Goal: Information Seeking & Learning: Learn about a topic

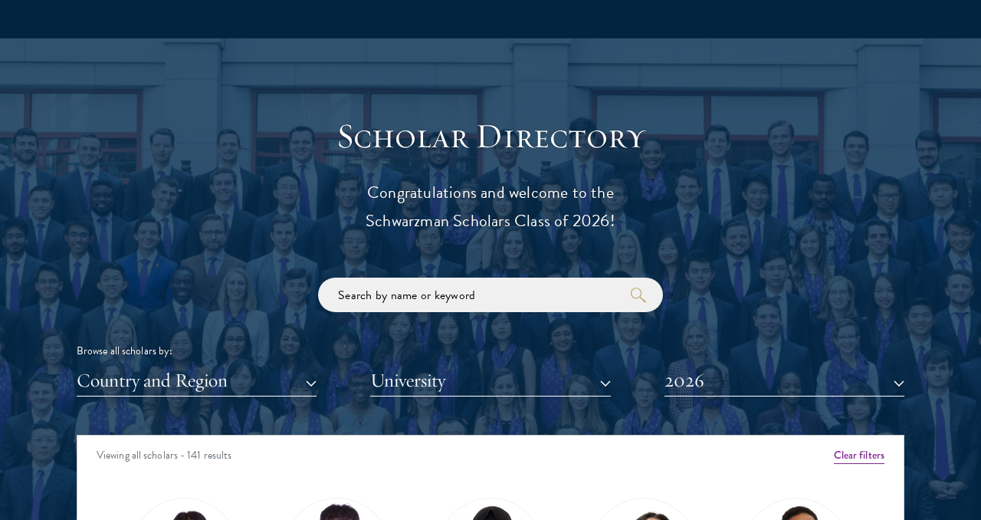
scroll to position [1809, 0]
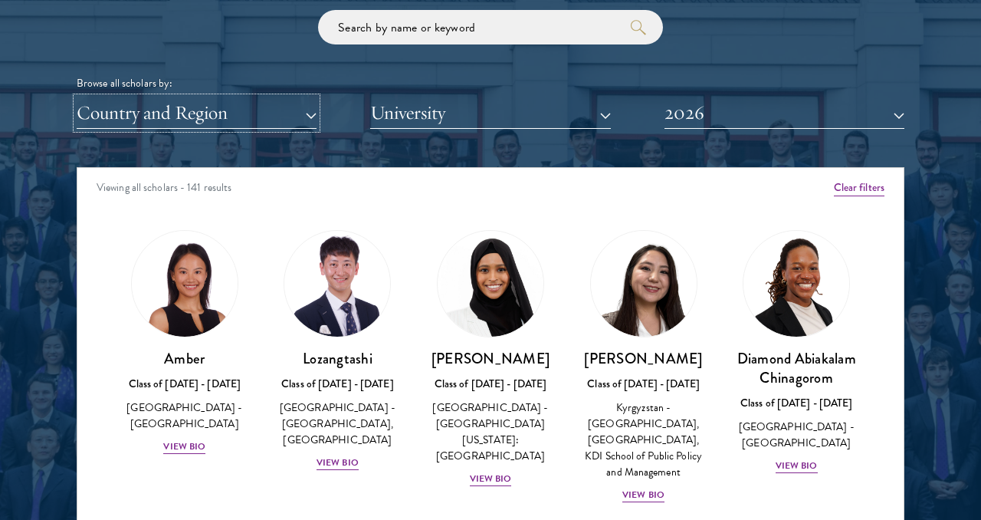
click at [313, 120] on button "Country and Region" at bounding box center [197, 112] width 240 height 31
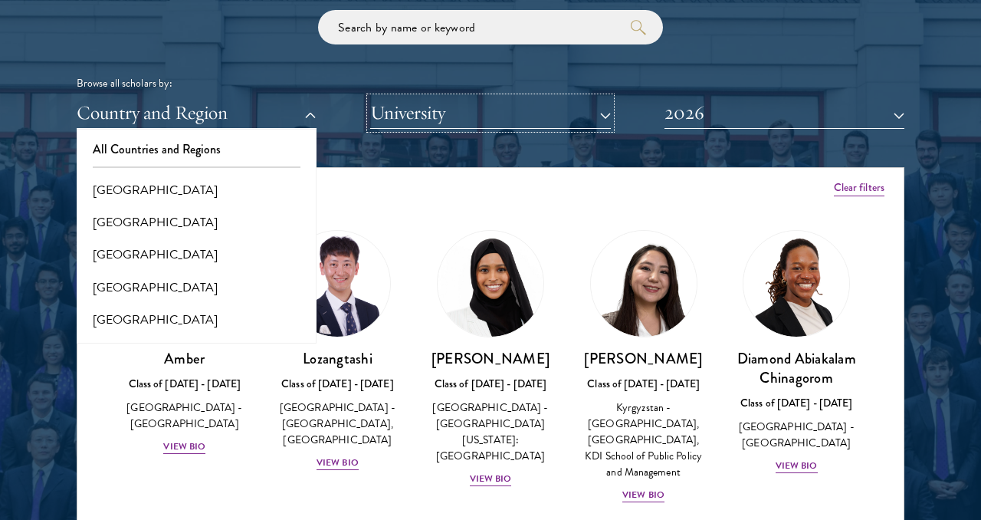
click at [425, 115] on button "University" at bounding box center [490, 112] width 240 height 31
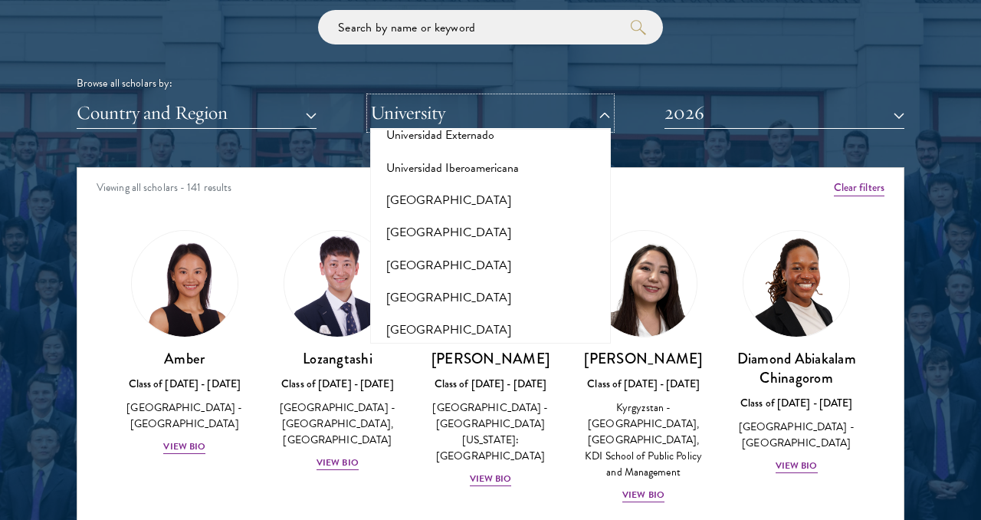
scroll to position [11305, 0]
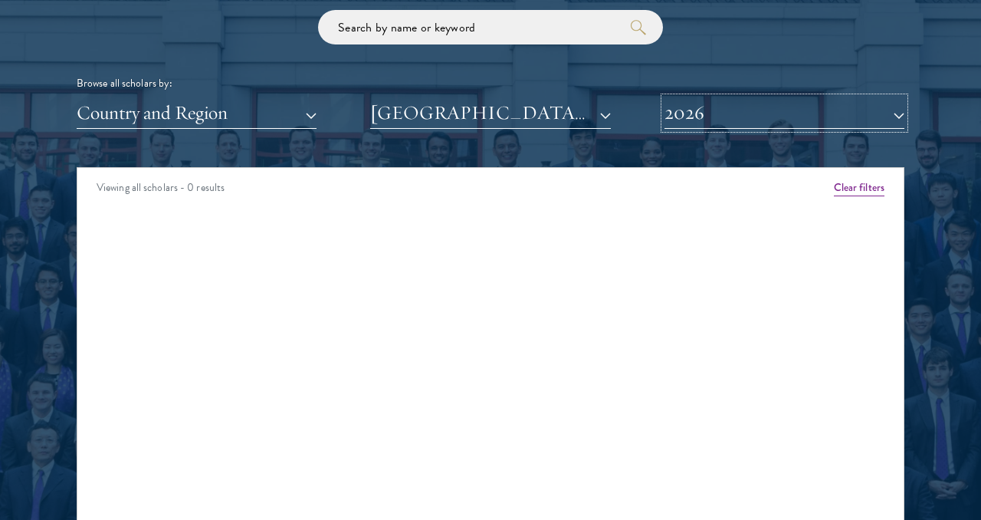
click at [714, 113] on button "2026" at bounding box center [784, 112] width 240 height 31
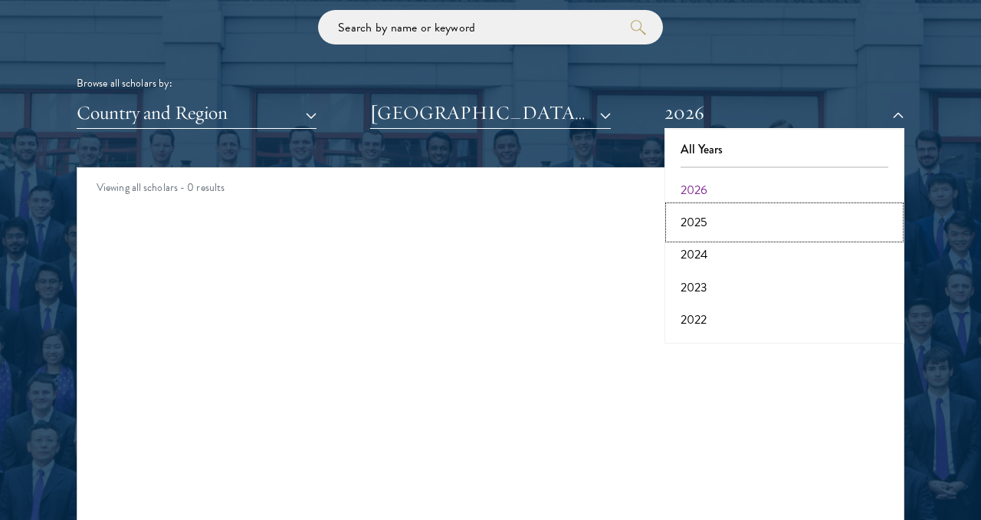
click at [700, 215] on button "2025" at bounding box center [784, 222] width 231 height 32
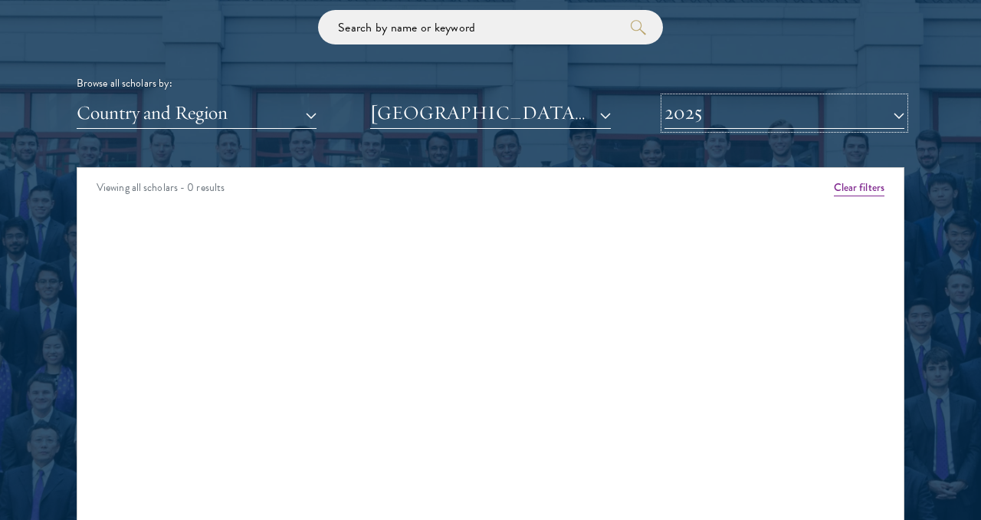
click at [737, 115] on button "2025" at bounding box center [784, 112] width 240 height 31
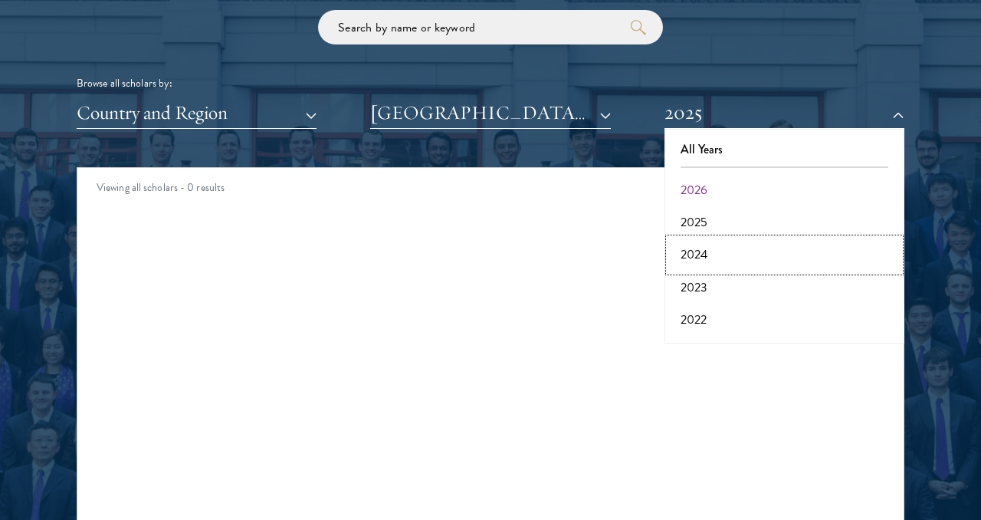
click at [697, 256] on button "2024" at bounding box center [784, 254] width 231 height 32
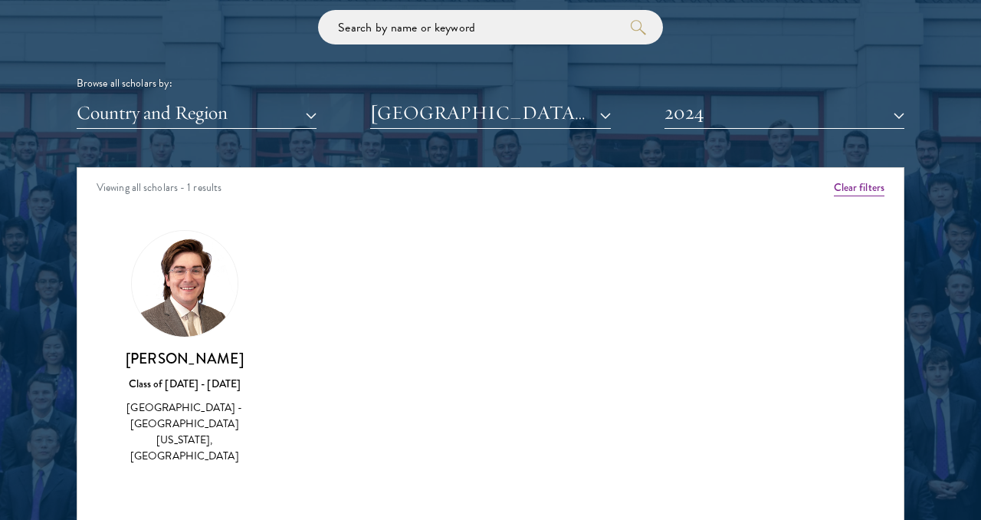
click at [196, 307] on img at bounding box center [185, 284] width 106 height 106
click at [194, 362] on h3 "[PERSON_NAME]" at bounding box center [184, 358] width 123 height 19
click at [189, 294] on img at bounding box center [185, 284] width 106 height 106
click at [189, 300] on img at bounding box center [185, 284] width 106 height 106
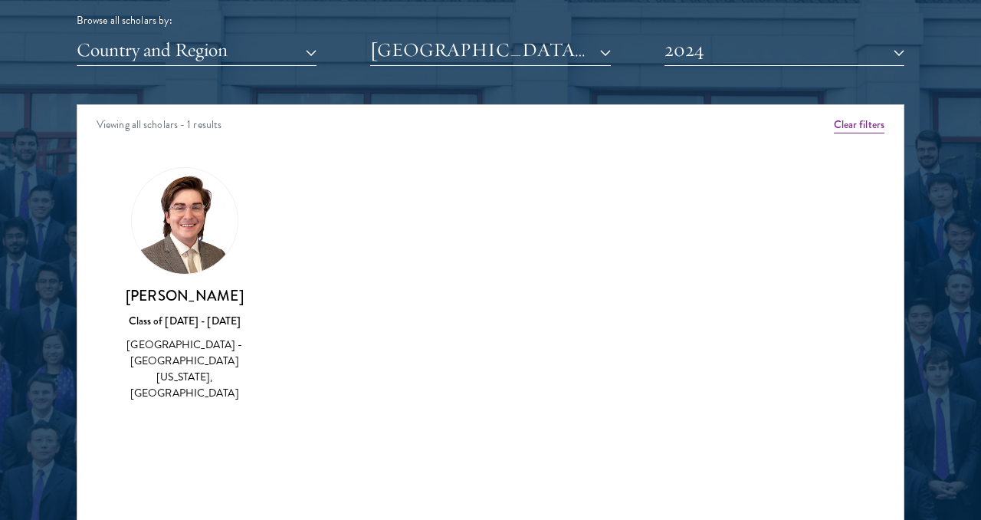
scroll to position [1887, 0]
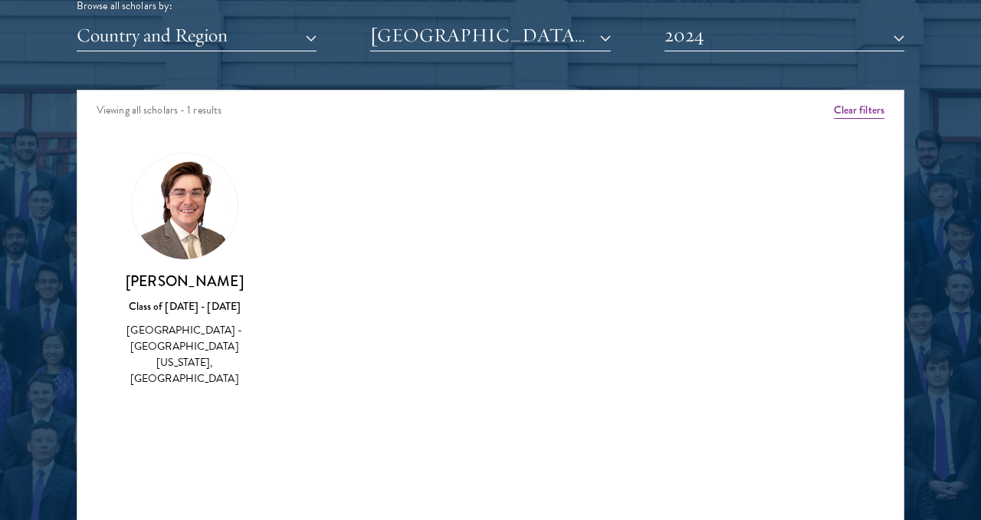
click at [189, 300] on div "Class of [DATE] - [DATE]" at bounding box center [184, 306] width 123 height 16
click at [185, 351] on div "[GEOGRAPHIC_DATA] - [GEOGRAPHIC_DATA][US_STATE], [GEOGRAPHIC_DATA]" at bounding box center [184, 354] width 123 height 64
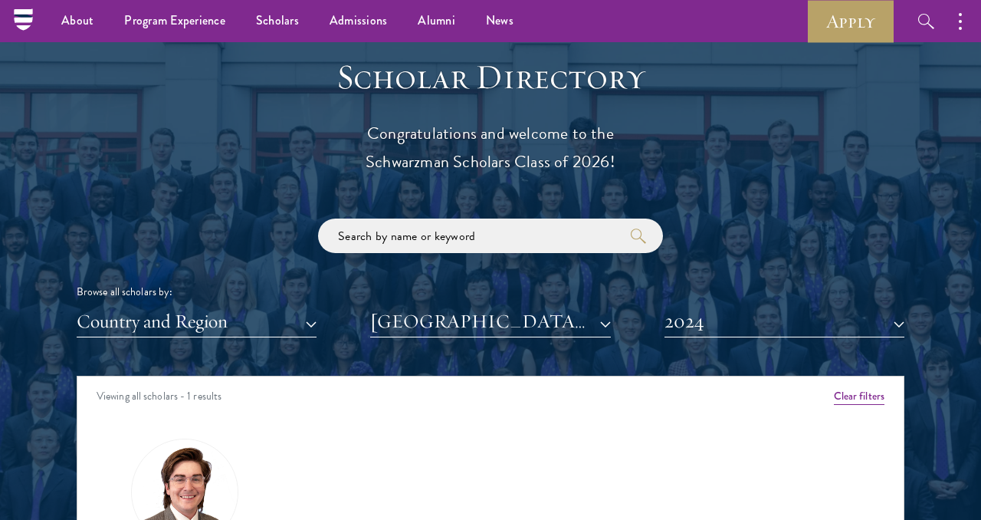
scroll to position [1546, 0]
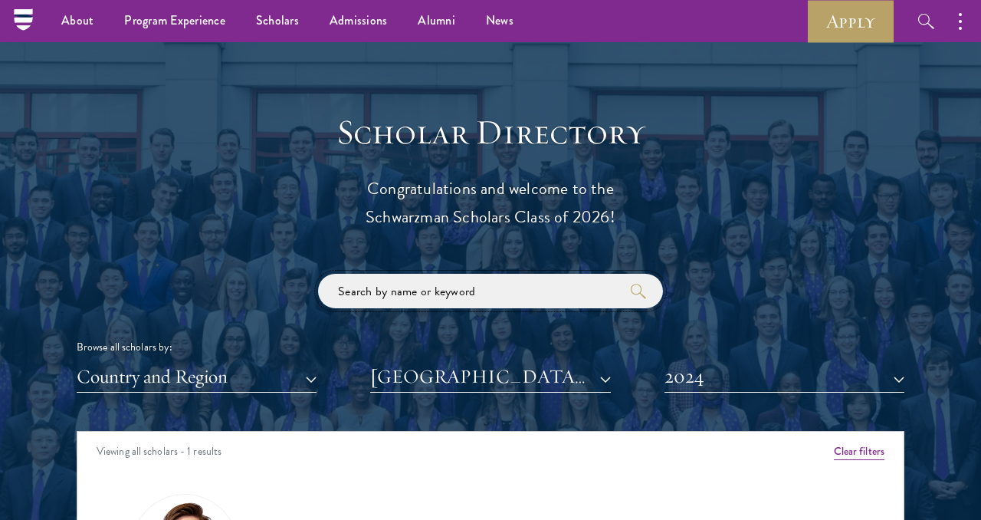
click at [444, 291] on input "search" at bounding box center [490, 291] width 345 height 34
type input "[PERSON_NAME]"
click at [511, 373] on button "[GEOGRAPHIC_DATA][US_STATE], [GEOGRAPHIC_DATA]" at bounding box center [490, 376] width 240 height 31
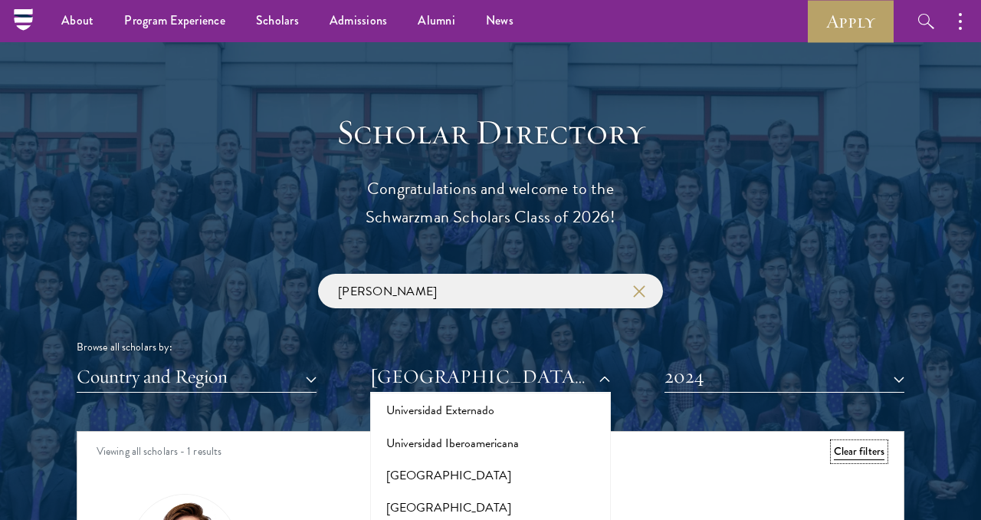
click at [835, 443] on button "Clear filters" at bounding box center [859, 451] width 51 height 17
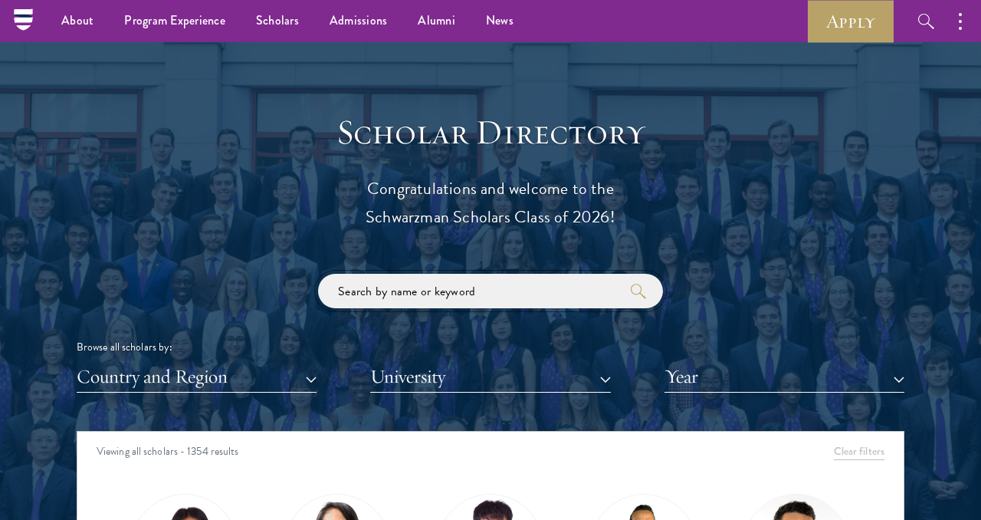
click at [530, 293] on input "search" at bounding box center [490, 291] width 345 height 34
type input "[PERSON_NAME]"
click button "submit" at bounding box center [0, 0] width 0 height 0
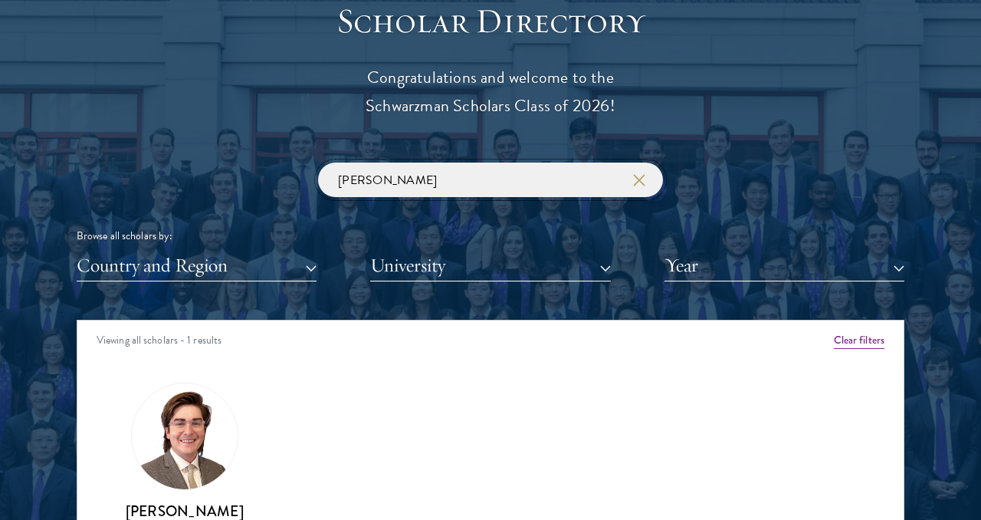
scroll to position [1684, 0]
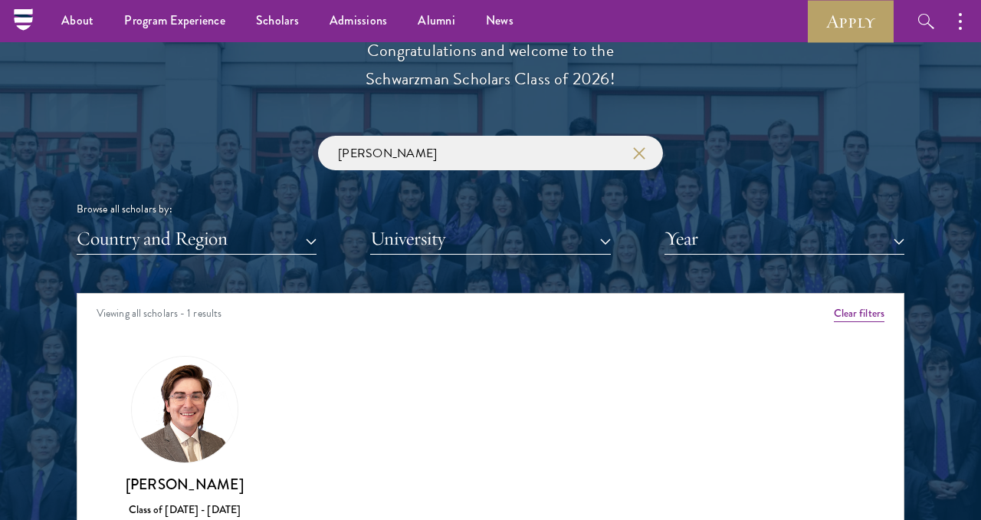
click at [172, 440] on img at bounding box center [185, 409] width 106 height 106
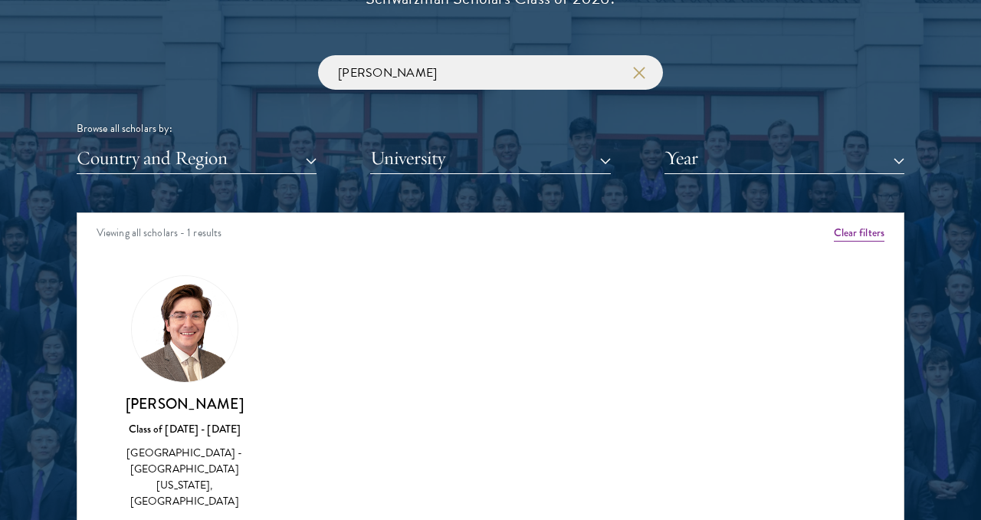
scroll to position [1790, 0]
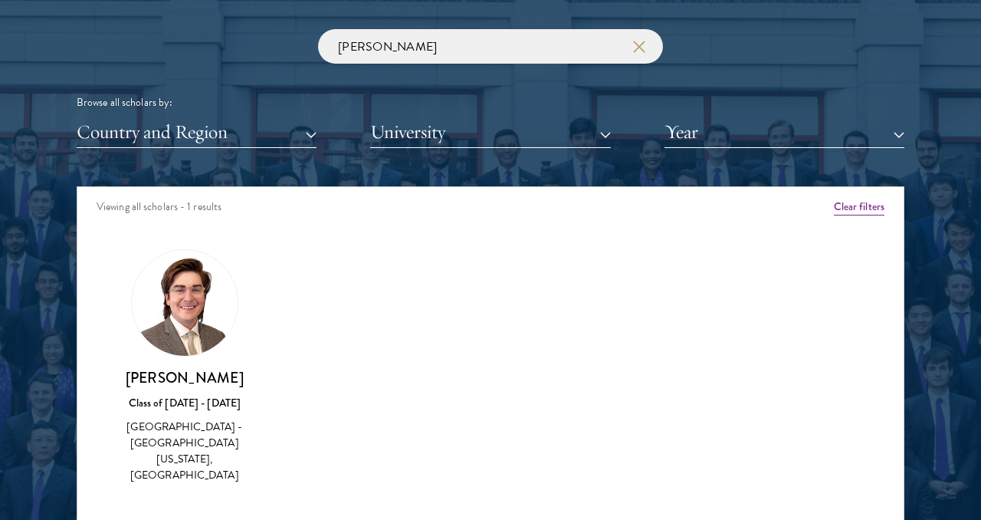
click at [184, 420] on div "[GEOGRAPHIC_DATA] - [GEOGRAPHIC_DATA][US_STATE], [GEOGRAPHIC_DATA]" at bounding box center [184, 450] width 123 height 64
click at [186, 403] on div "Class of [DATE] - [DATE]" at bounding box center [184, 403] width 123 height 16
click at [642, 45] on icon "button" at bounding box center [639, 47] width 12 height 12
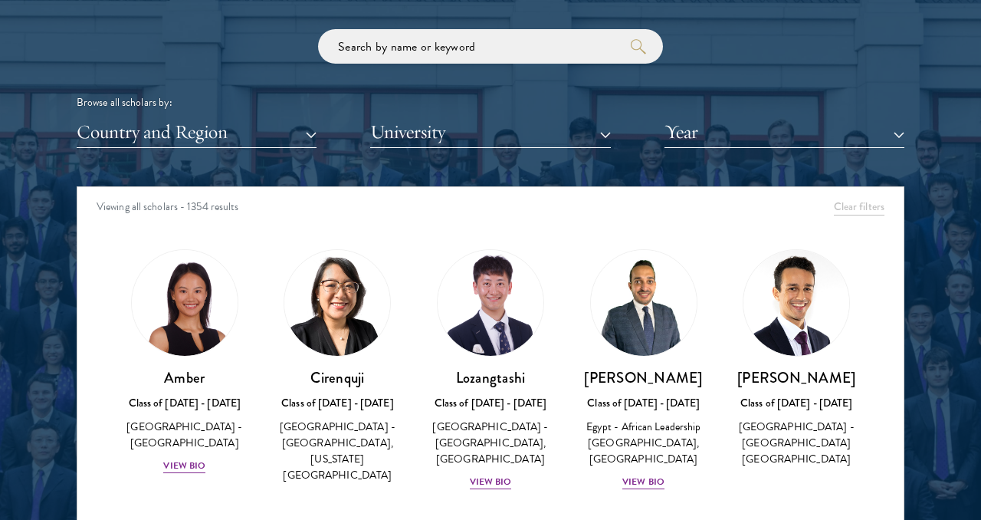
click at [733, 152] on div "Scholar Directory Congratulations and welcome to the Schwarzman Scholars Class …" at bounding box center [491, 256] width 828 height 779
click at [733, 140] on button "Year" at bounding box center [784, 131] width 240 height 31
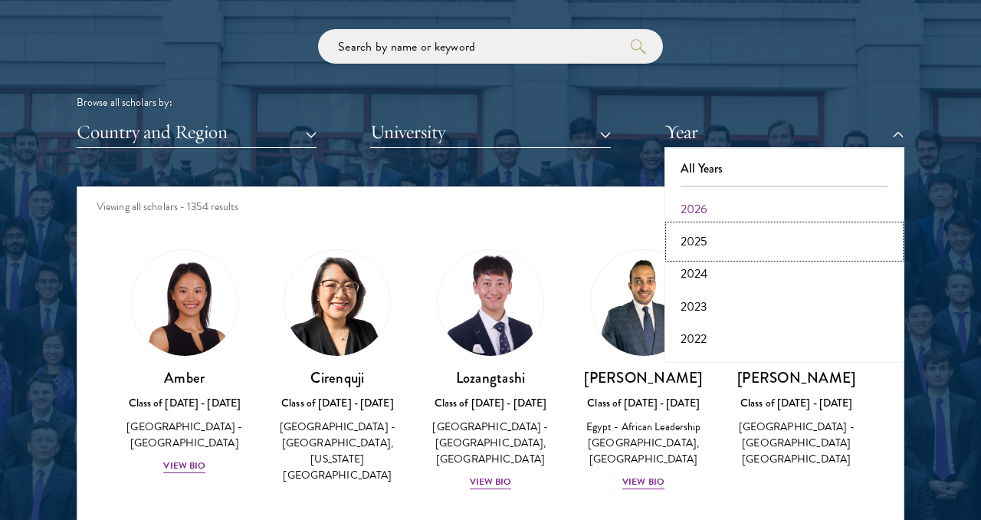
click at [700, 245] on button "2025" at bounding box center [784, 241] width 231 height 32
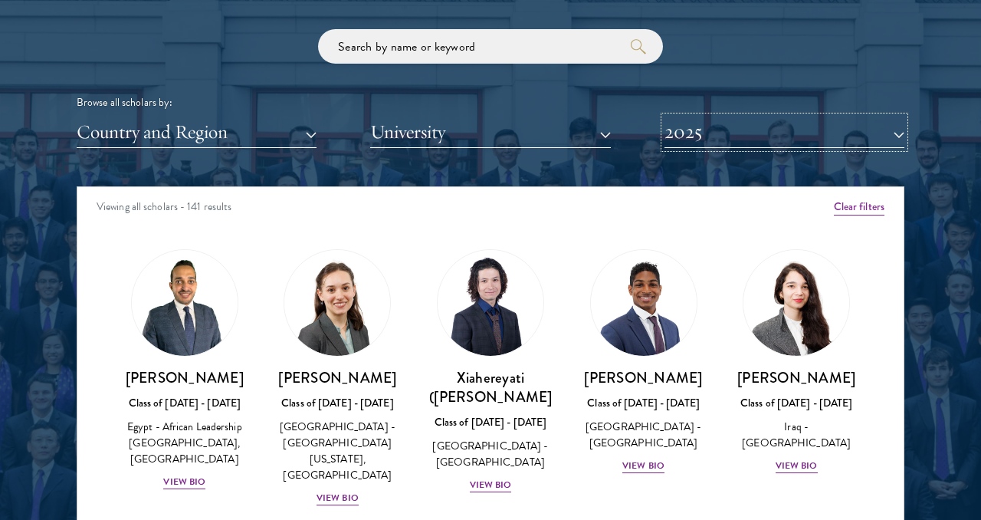
click at [750, 130] on button "2025" at bounding box center [784, 131] width 240 height 31
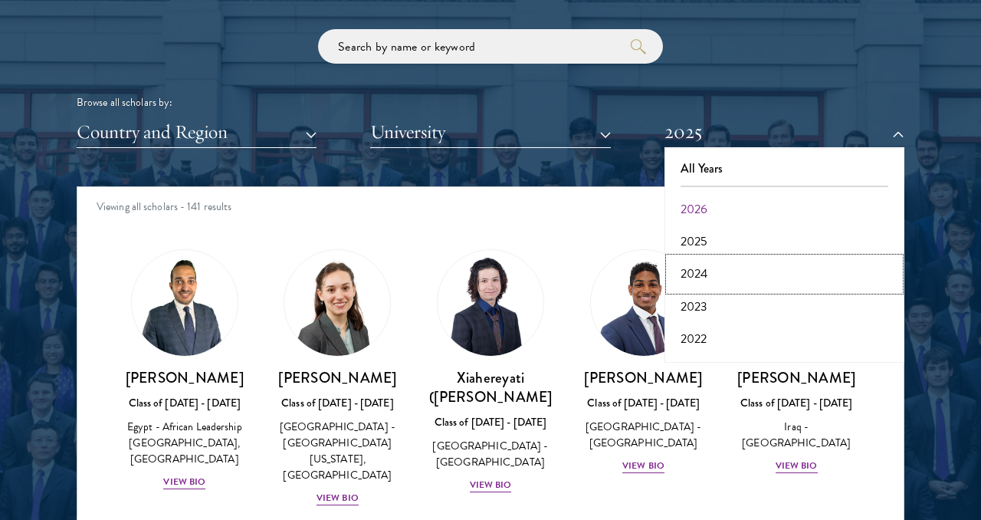
click at [700, 276] on button "2024" at bounding box center [784, 274] width 231 height 32
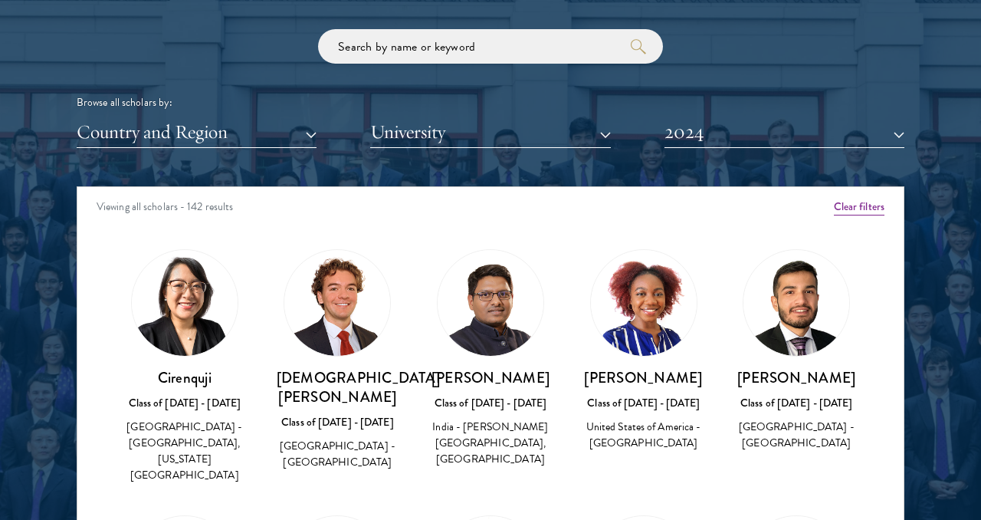
click at [501, 317] on img at bounding box center [491, 303] width 106 height 106
click at [495, 370] on h3 "[PERSON_NAME]" at bounding box center [490, 377] width 123 height 19
click at [495, 379] on h3 "[PERSON_NAME]" at bounding box center [490, 377] width 123 height 19
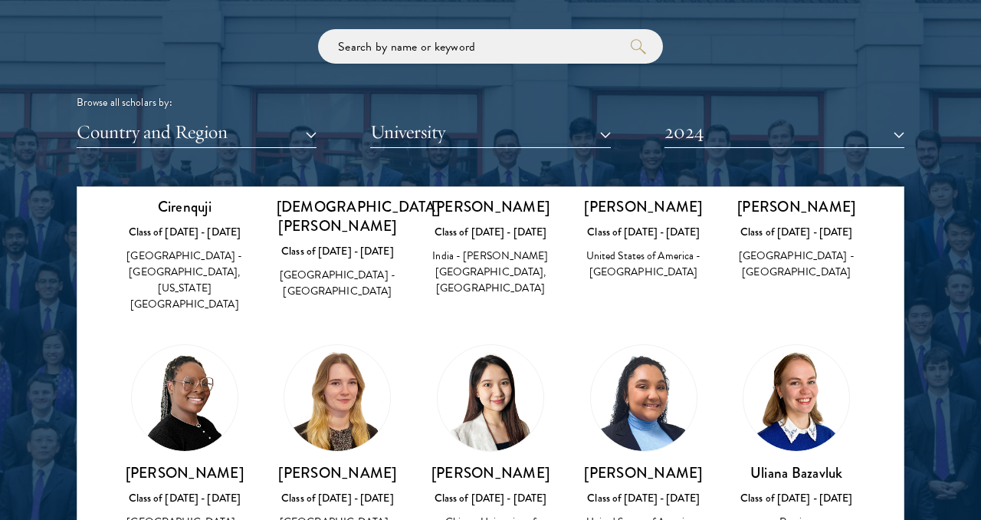
click at [488, 394] on img at bounding box center [491, 398] width 106 height 106
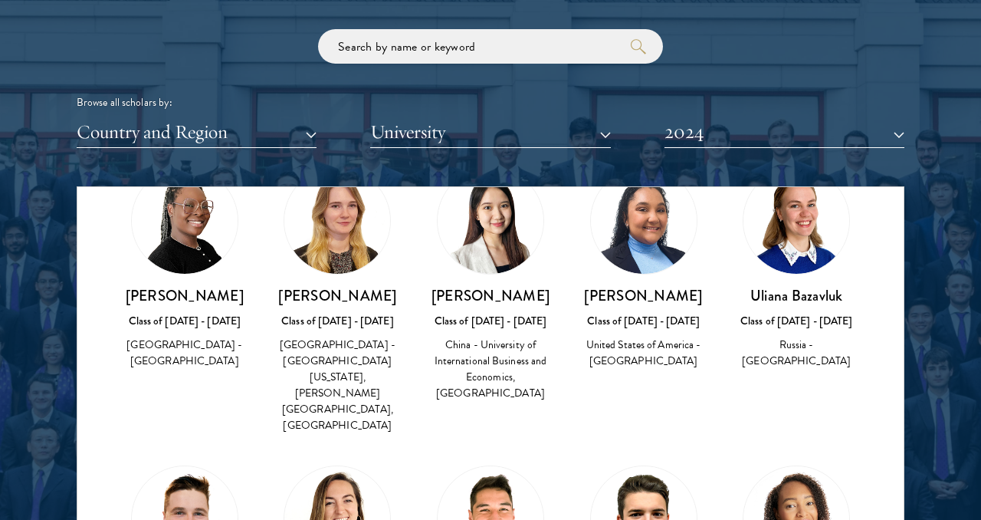
scroll to position [346, 0]
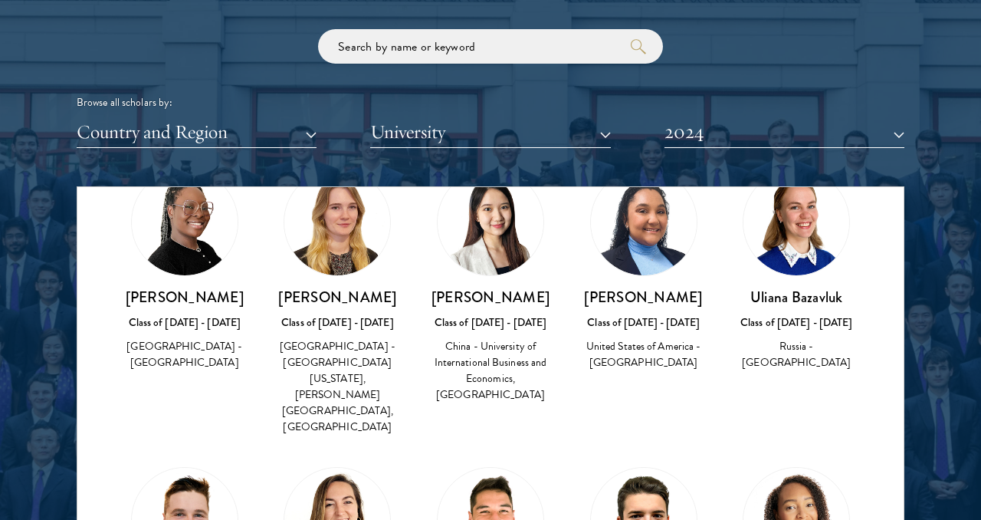
click at [494, 338] on div "China - University of International Business and Economics, [GEOGRAPHIC_DATA]" at bounding box center [490, 370] width 123 height 64
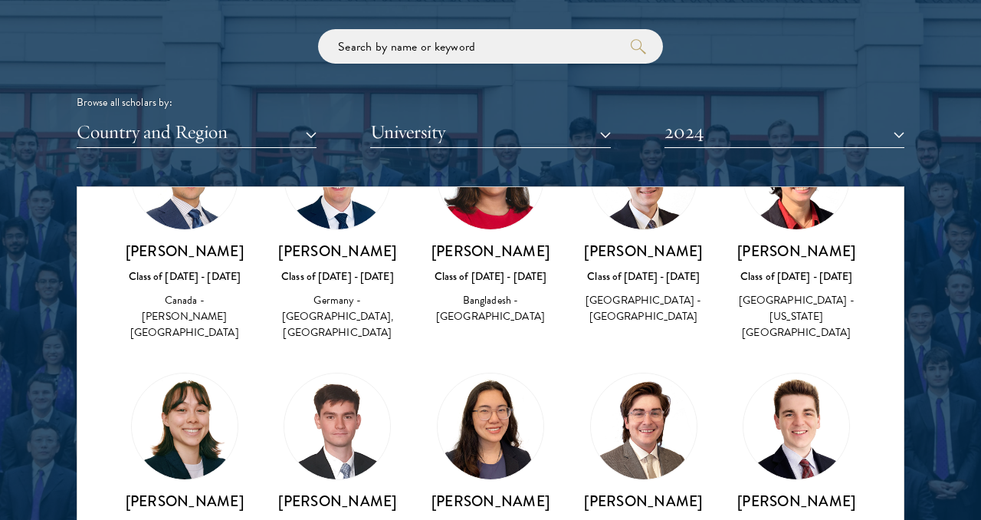
scroll to position [1748, 0]
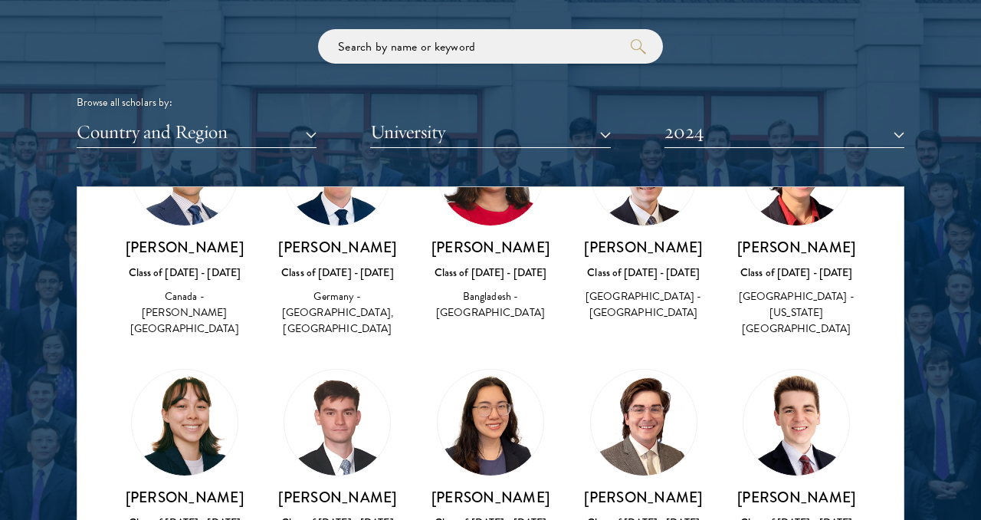
click at [677, 388] on div "[PERSON_NAME] Class of [DATE] - [DATE] [GEOGRAPHIC_DATA] - [GEOGRAPHIC_DATA][US…" at bounding box center [643, 486] width 123 height 235
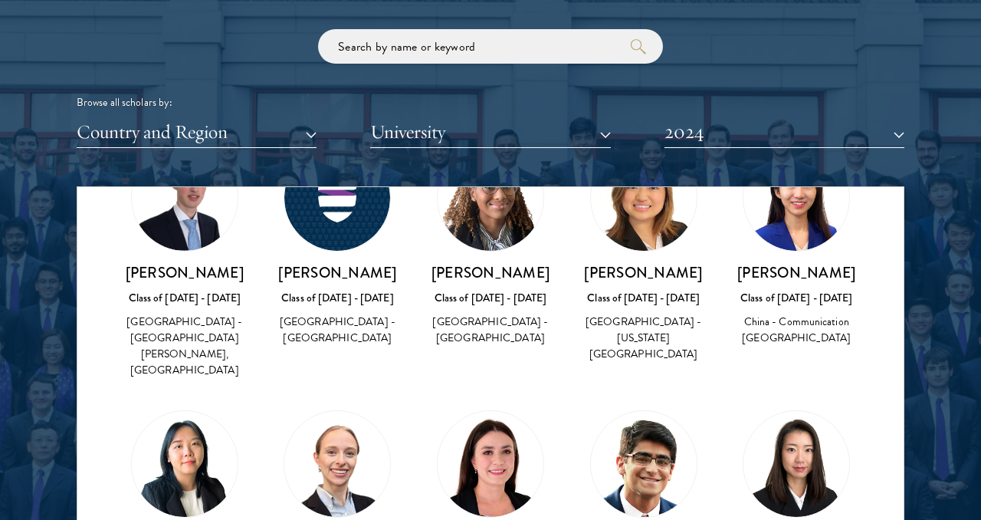
scroll to position [2505, 0]
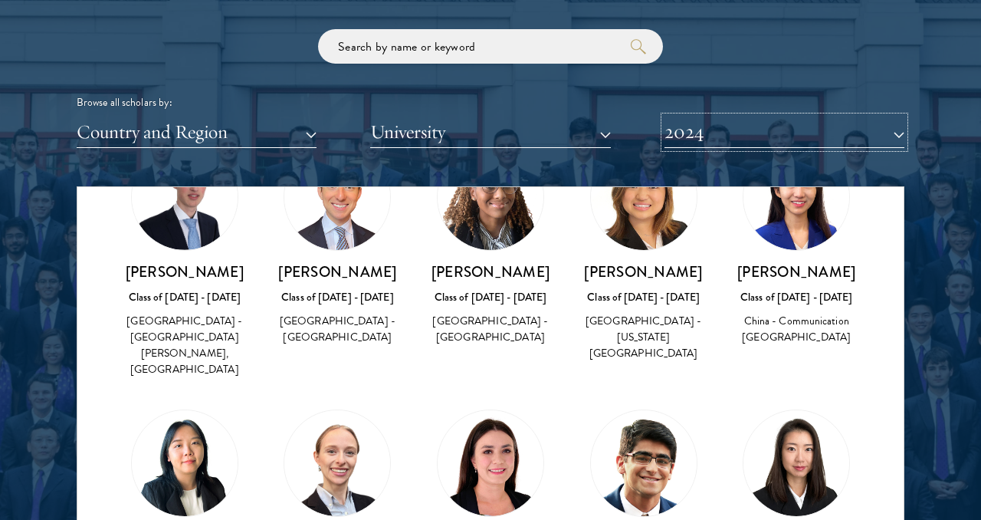
click at [792, 133] on button "2024" at bounding box center [784, 131] width 240 height 31
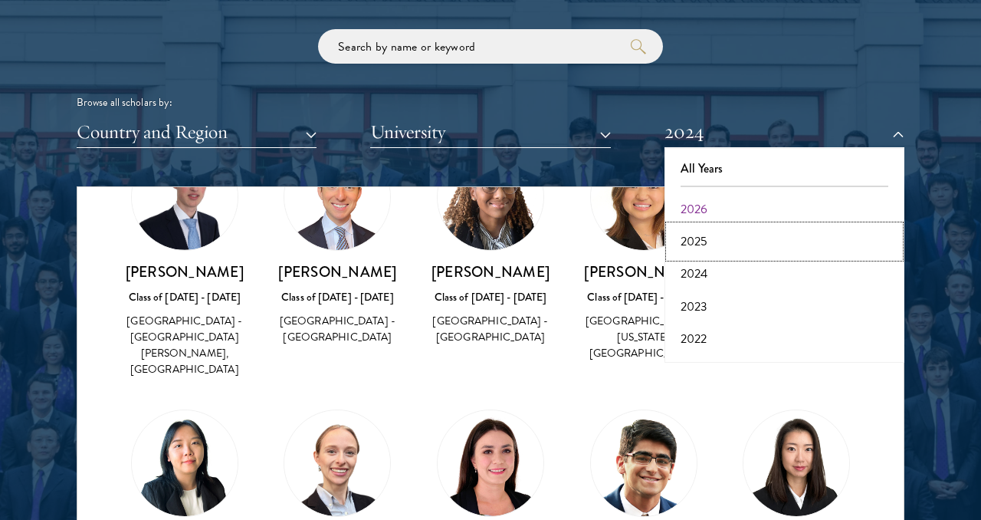
click at [697, 244] on button "2025" at bounding box center [784, 241] width 231 height 32
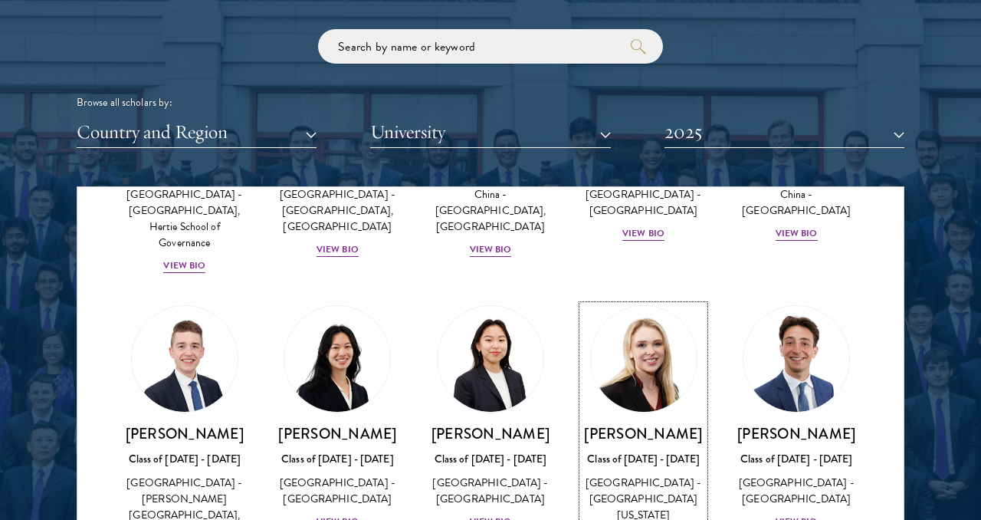
click at [644, 300] on img at bounding box center [644, 358] width 116 height 116
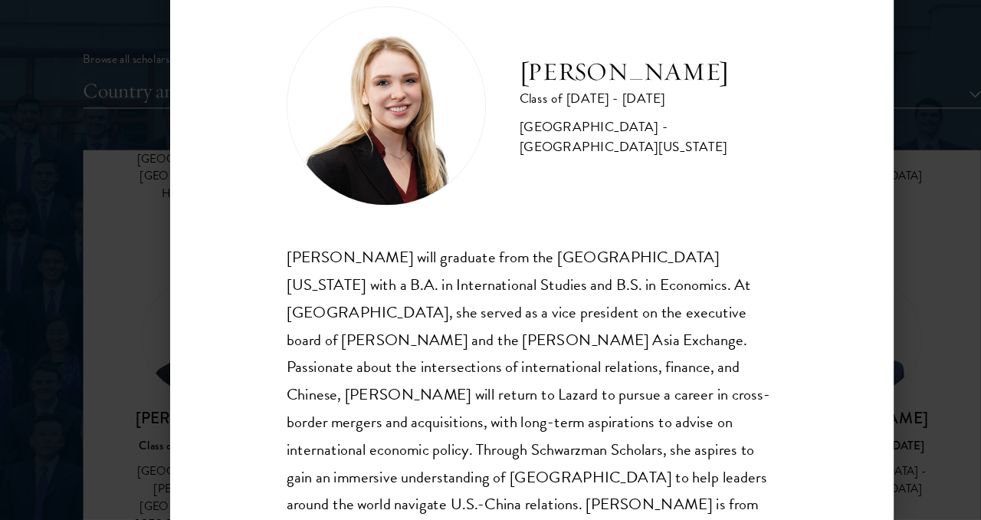
click at [852, 215] on div "[PERSON_NAME] Class of [DATE] - [DATE] [GEOGRAPHIC_DATA] - [GEOGRAPHIC_DATA][US…" at bounding box center [490, 260] width 981 height 520
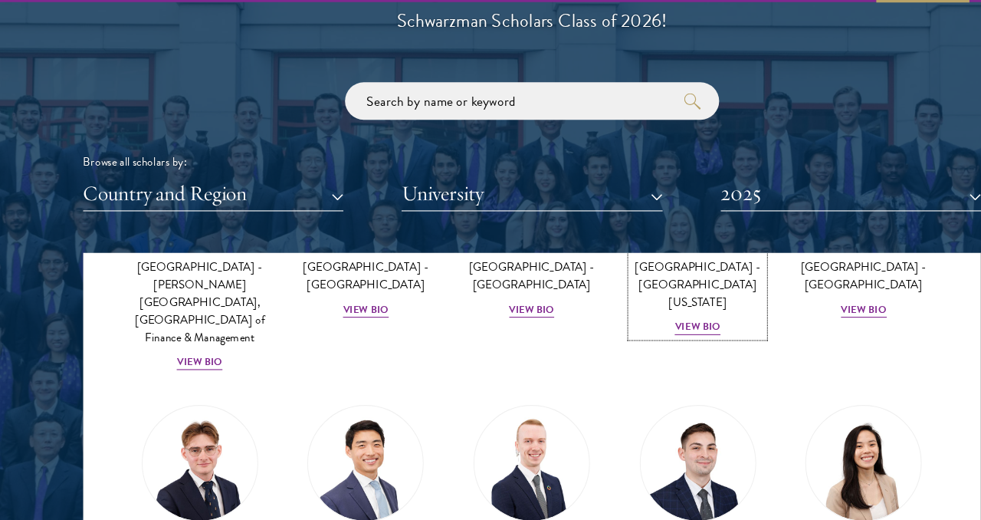
scroll to position [2848, 0]
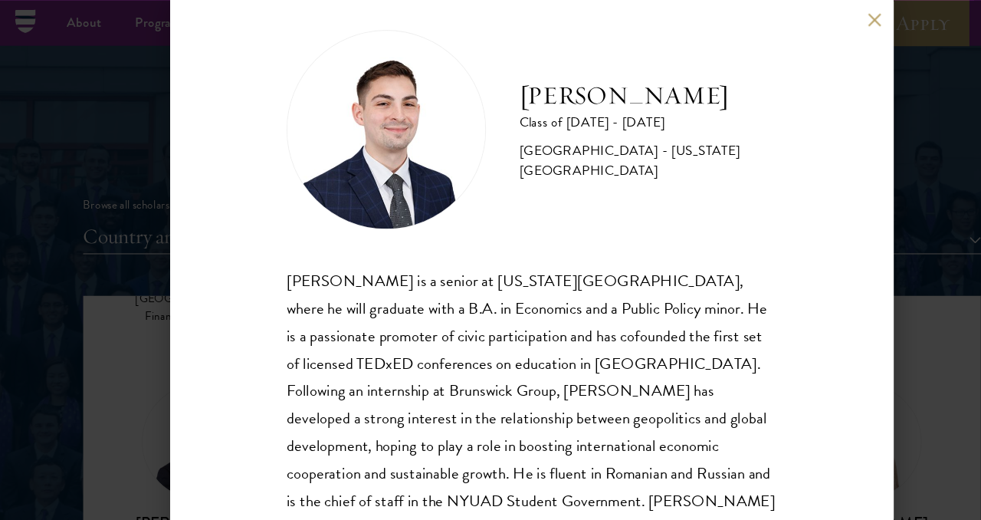
scroll to position [18, 0]
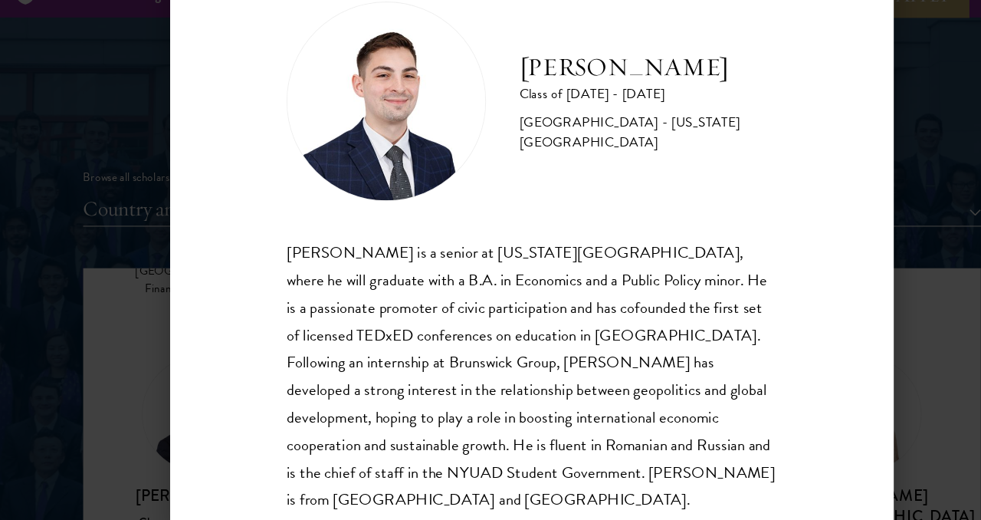
click at [842, 340] on div "[PERSON_NAME] Class of [DATE] - [DATE] [GEOGRAPHIC_DATA] - [US_STATE][GEOGRAPHI…" at bounding box center [490, 260] width 981 height 520
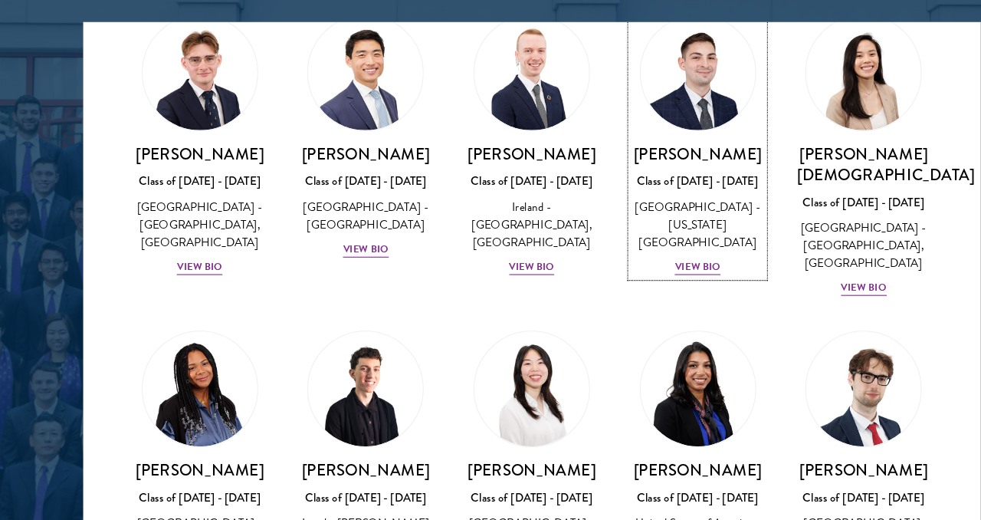
scroll to position [2936, 0]
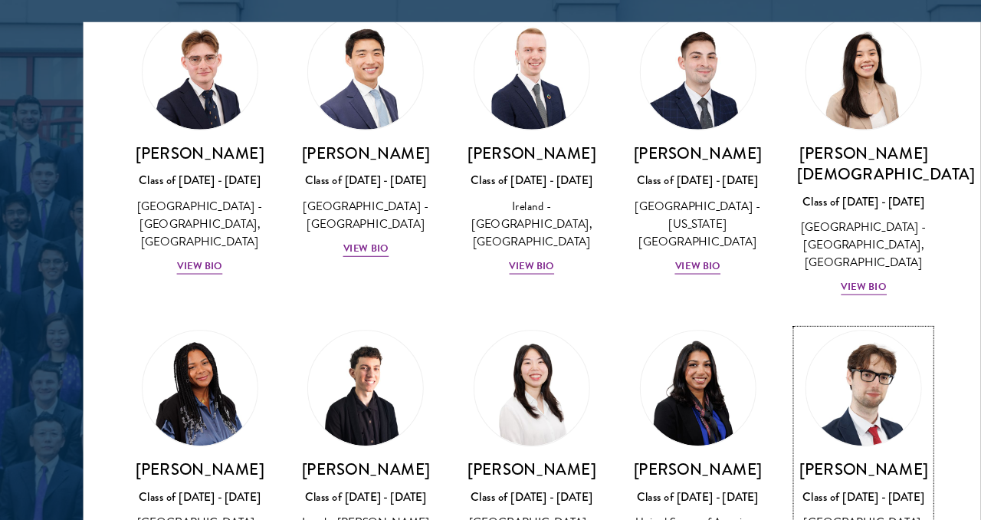
click at [793, 463] on h3 "[PERSON_NAME]" at bounding box center [796, 472] width 123 height 19
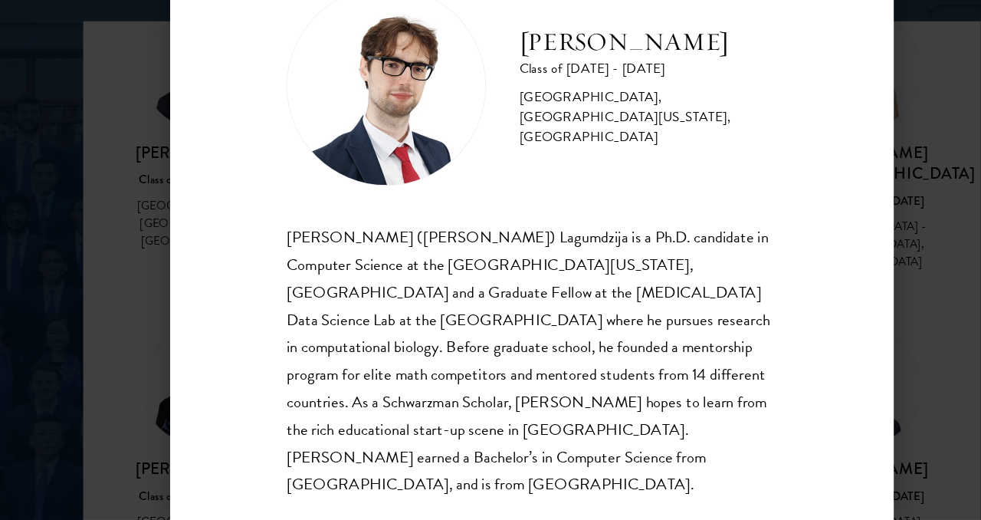
scroll to position [1918, 0]
click at [842, 353] on div "[PERSON_NAME] Class of [DATE] - [DATE] [GEOGRAPHIC_DATA] - [GEOGRAPHIC_DATA], […" at bounding box center [490, 260] width 981 height 520
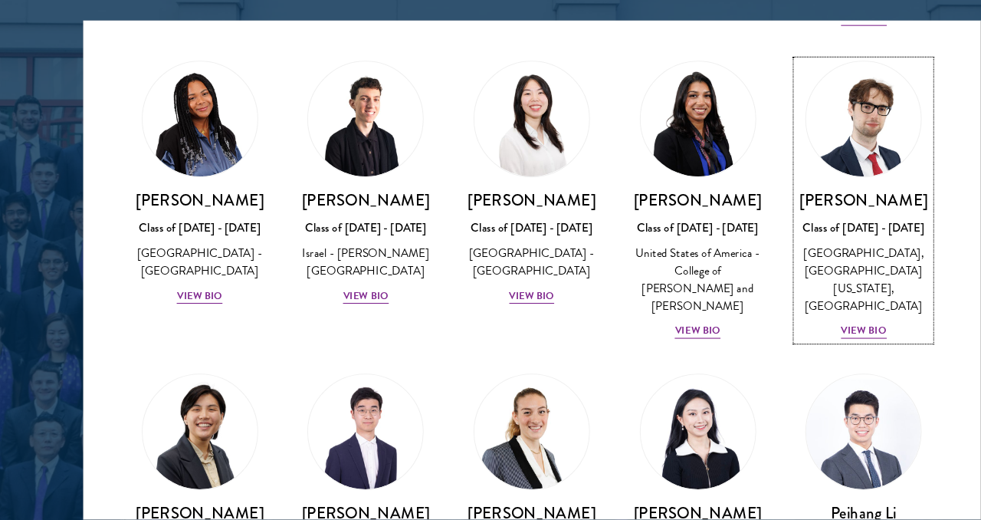
scroll to position [3184, 0]
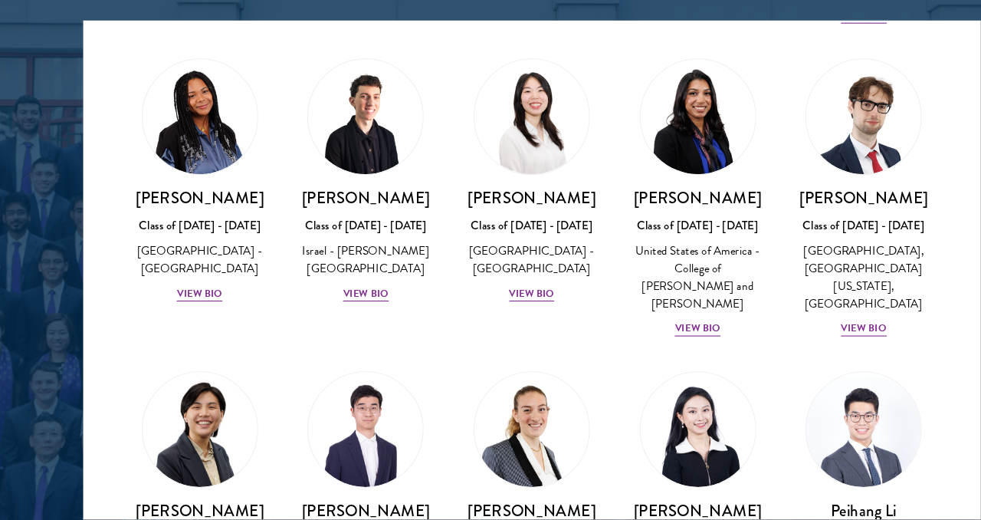
click at [10, 318] on div at bounding box center [490, 129] width 981 height 933
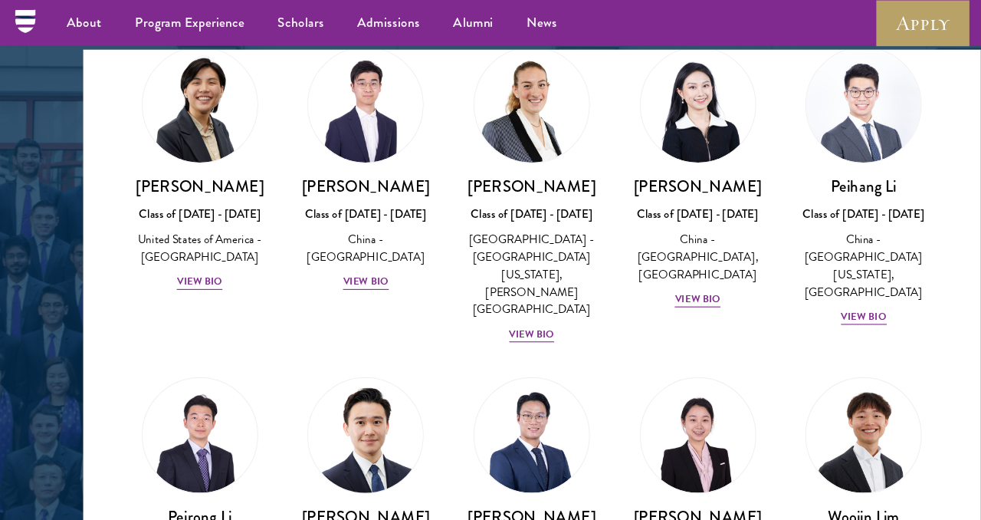
scroll to position [3512, 0]
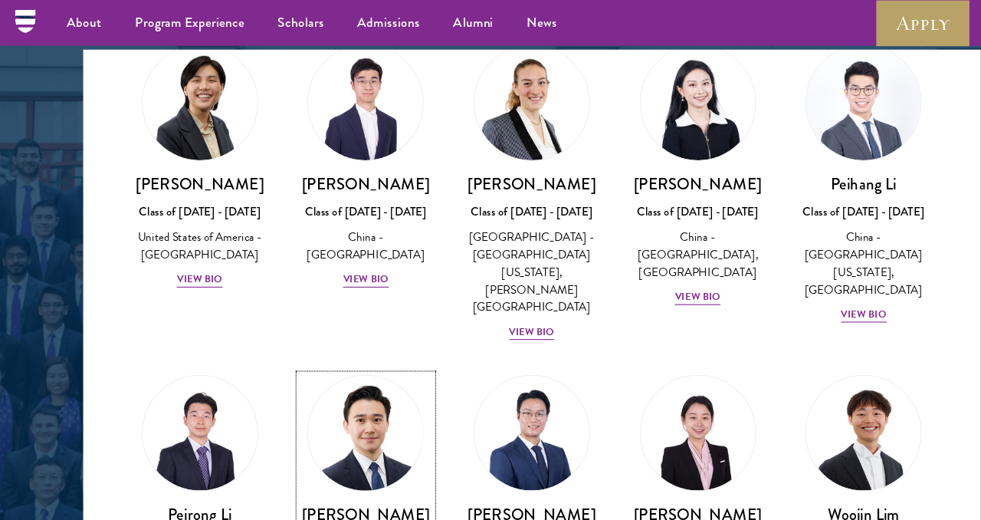
click at [336, 346] on link "[PERSON_NAME] Class of [DATE] - [DATE] [GEOGRAPHIC_DATA] - [GEOGRAPHIC_DATA] Vi…" at bounding box center [338, 458] width 123 height 225
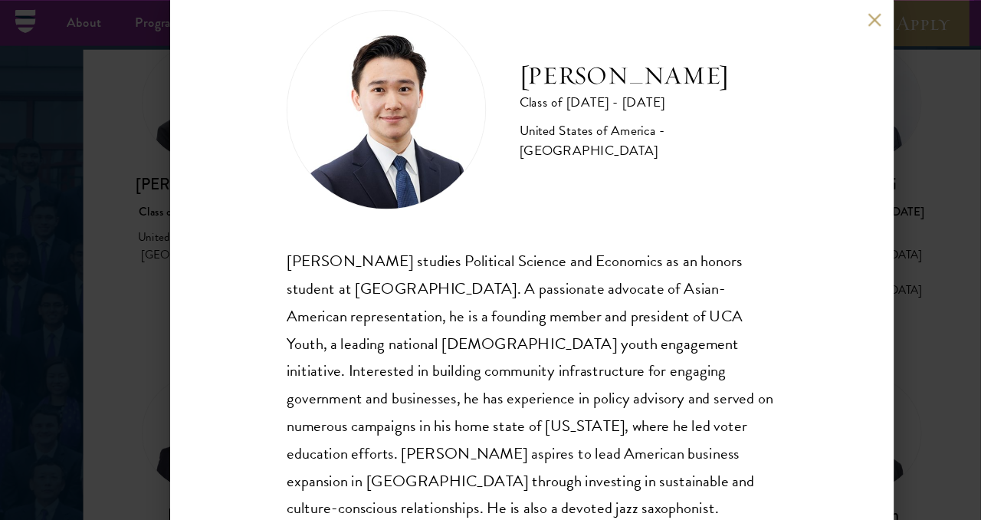
scroll to position [44, 0]
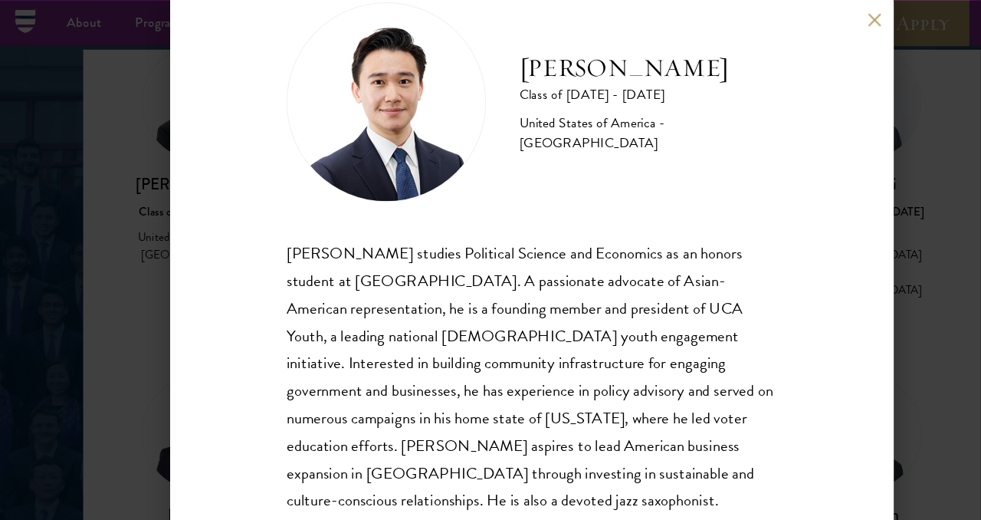
click at [139, 274] on div "[PERSON_NAME] Class of [DATE] - [DATE] [GEOGRAPHIC_DATA] - [GEOGRAPHIC_DATA] [P…" at bounding box center [490, 260] width 981 height 520
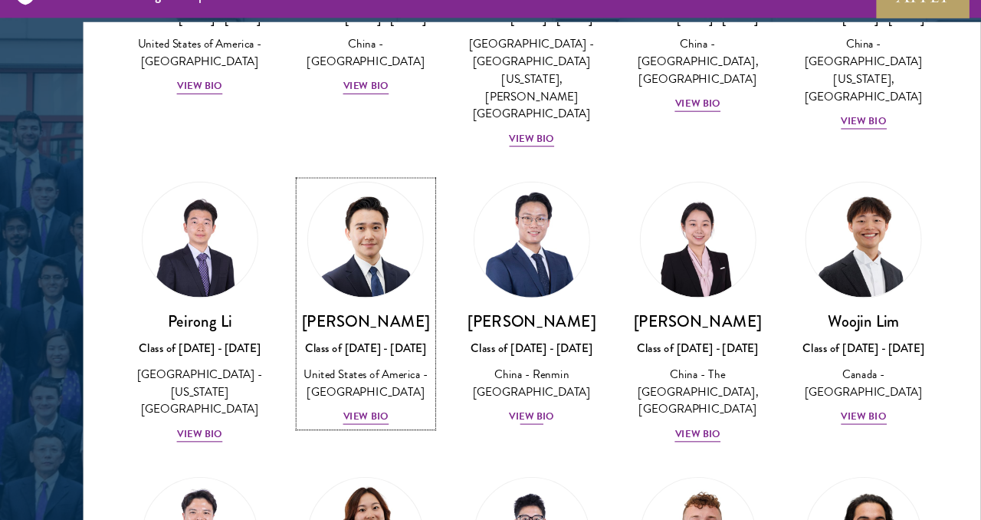
scroll to position [3733, 0]
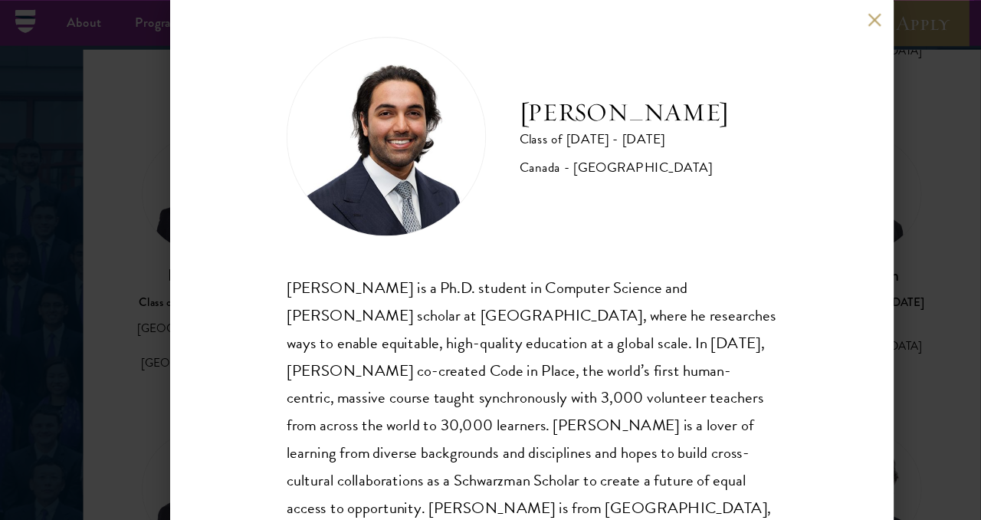
scroll to position [18, 0]
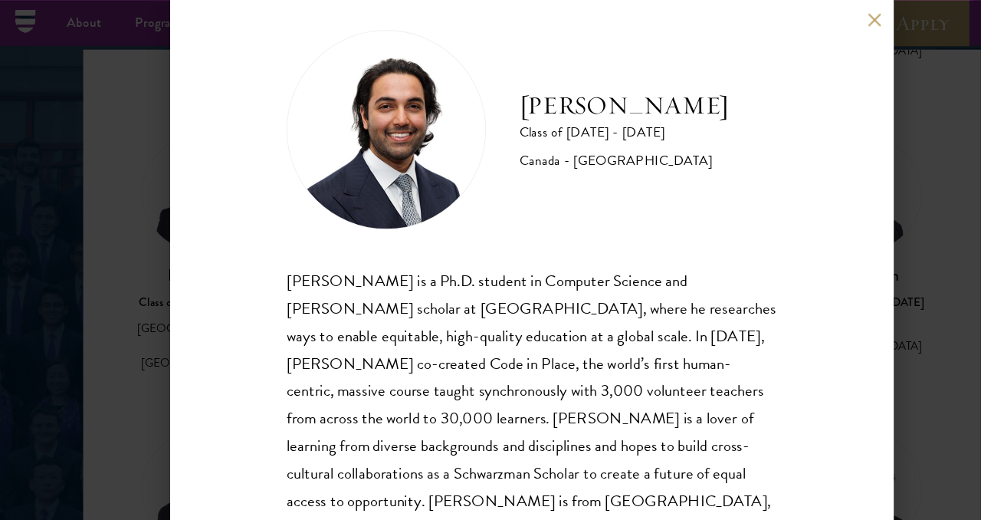
click at [847, 369] on div "[PERSON_NAME] Class of [DATE] - [DATE] [GEOGRAPHIC_DATA] - [GEOGRAPHIC_DATA] [P…" at bounding box center [490, 260] width 981 height 520
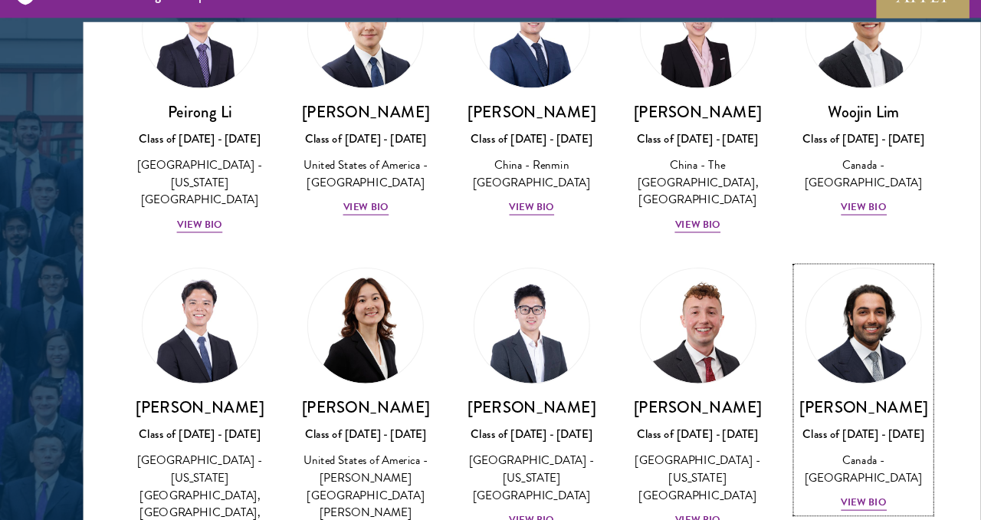
scroll to position [3860, 0]
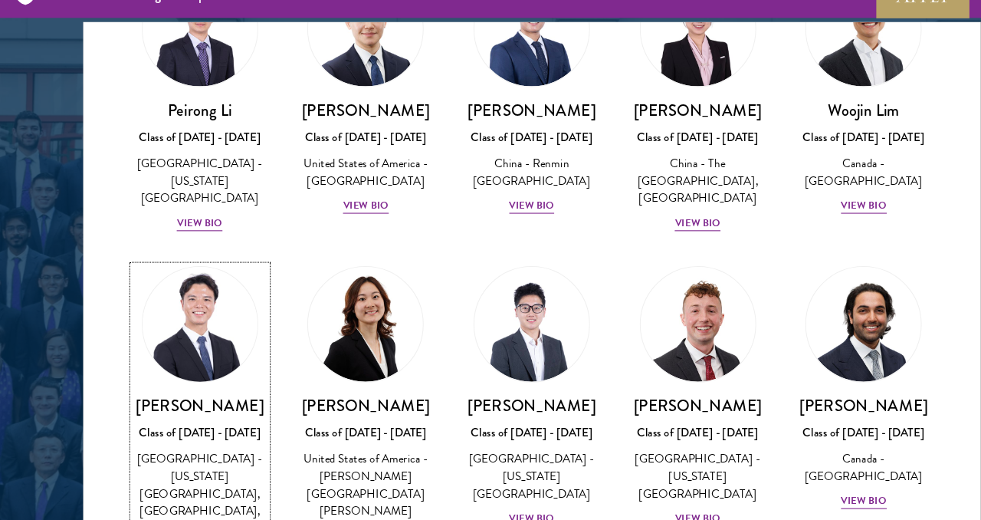
click at [218, 440] on div "[GEOGRAPHIC_DATA] - [US_STATE][GEOGRAPHIC_DATA], [GEOGRAPHIC_DATA], [US_STATE][…" at bounding box center [184, 488] width 123 height 97
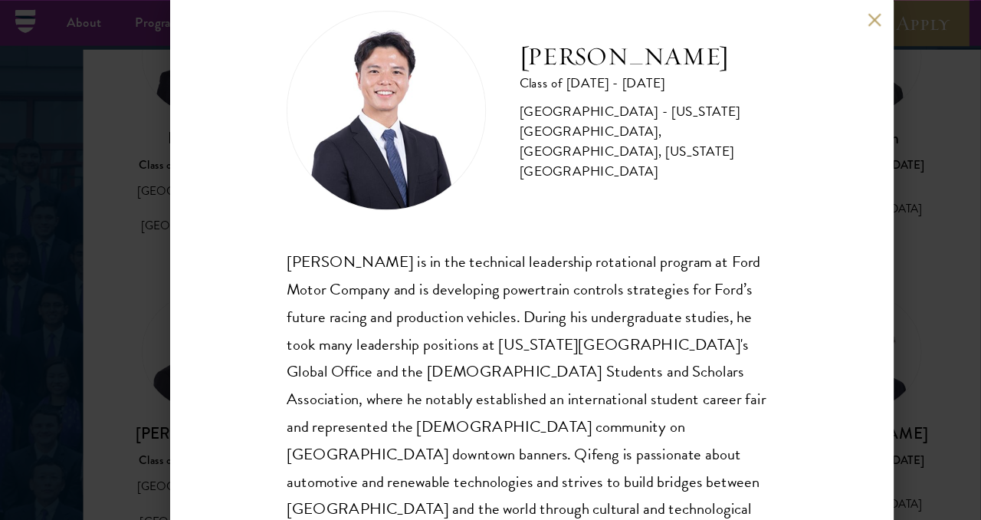
scroll to position [44, 0]
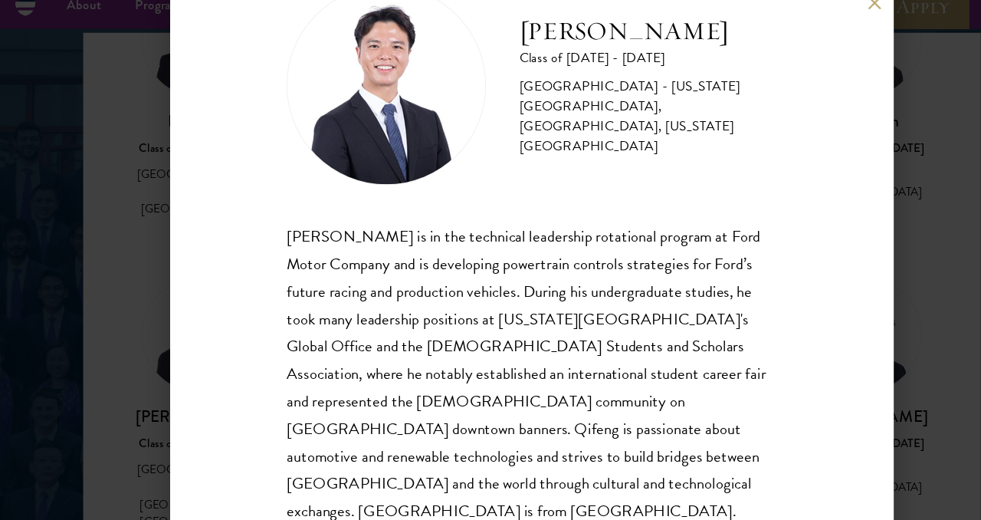
click at [125, 279] on div "[PERSON_NAME] Class of [DATE] - [DATE] [GEOGRAPHIC_DATA] - [US_STATE][GEOGRAPHI…" at bounding box center [490, 260] width 981 height 520
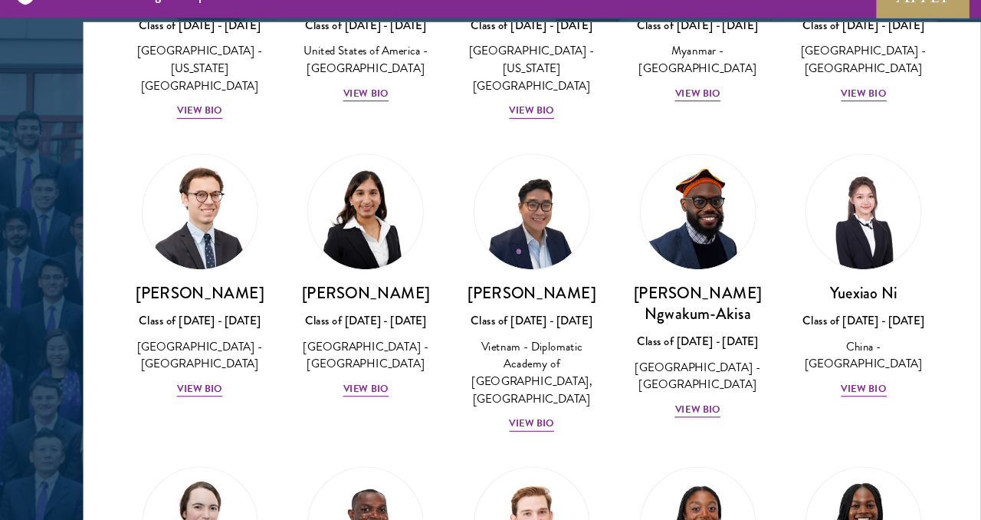
scroll to position [4606, 0]
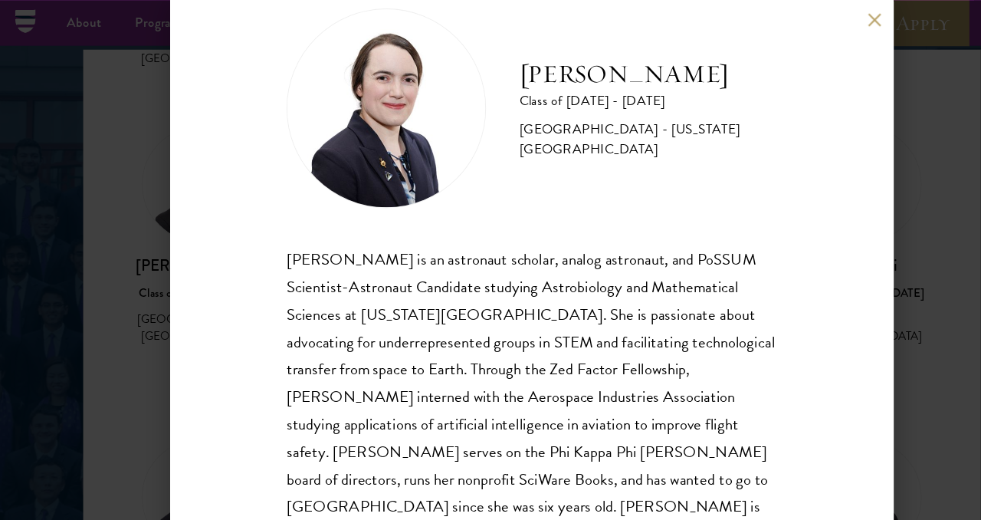
scroll to position [44, 0]
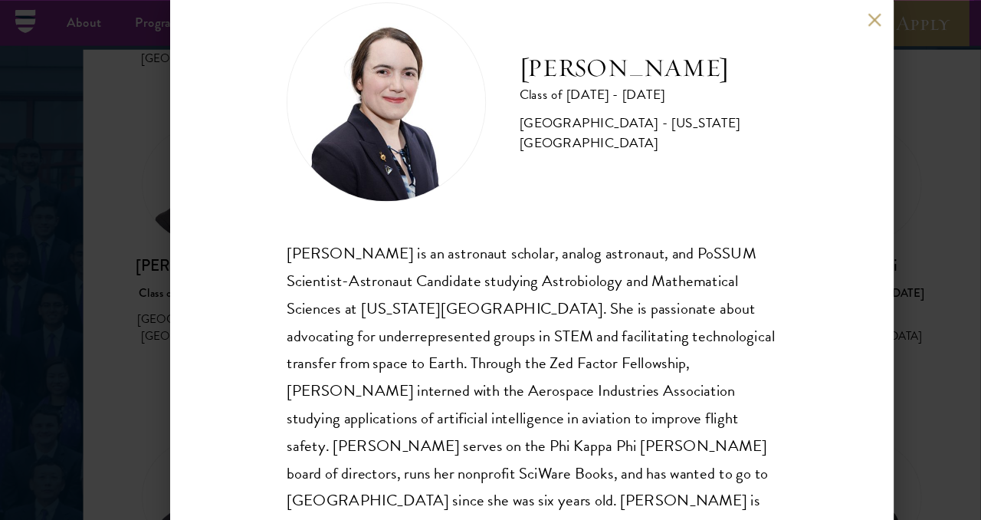
click at [125, 300] on div "[PERSON_NAME] Class of [DATE] - [DATE] [GEOGRAPHIC_DATA] - [US_STATE][GEOGRAPHI…" at bounding box center [490, 260] width 981 height 520
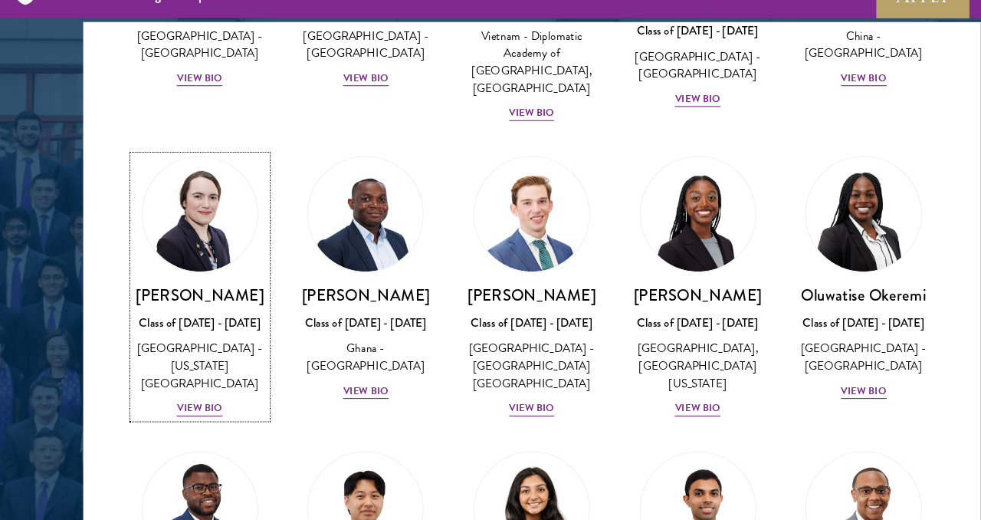
scroll to position [4843, 0]
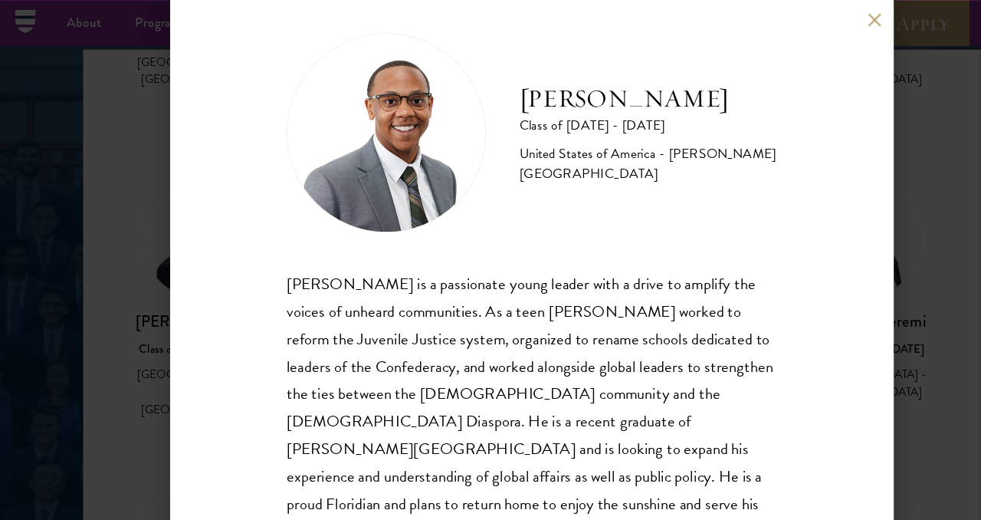
scroll to position [18, 0]
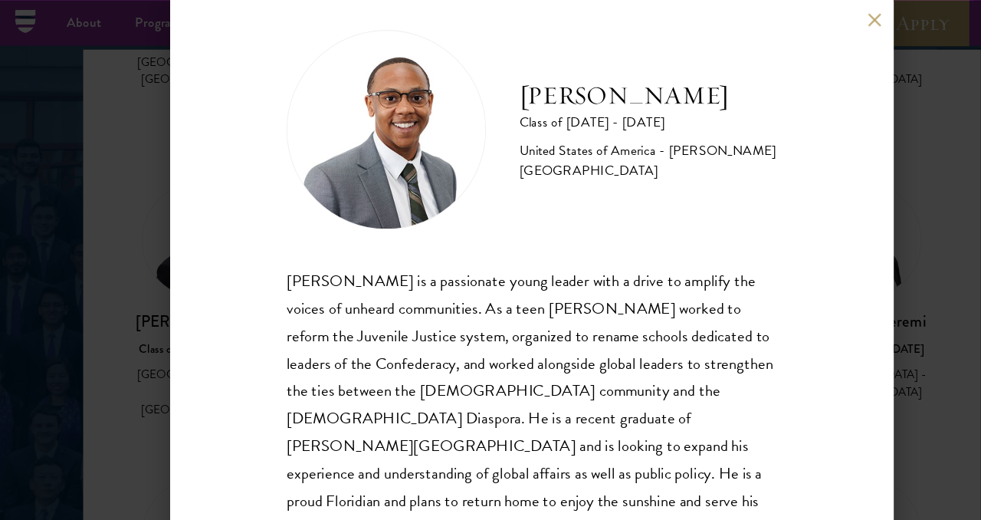
click at [848, 350] on div "[PERSON_NAME] Class of [DATE] - [DATE] [GEOGRAPHIC_DATA] - [PERSON_NAME][GEOGRA…" at bounding box center [490, 260] width 981 height 520
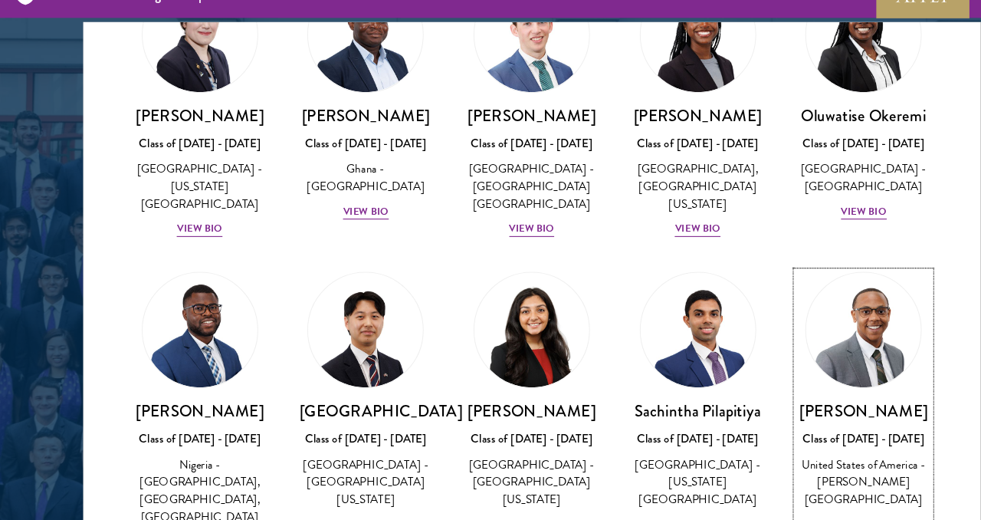
scroll to position [5010, 0]
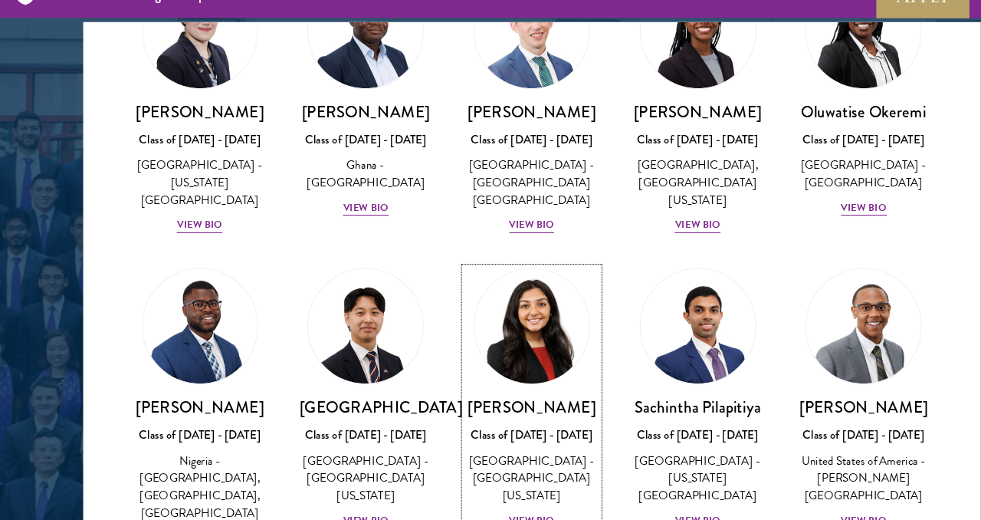
click at [502, 392] on h3 "[PERSON_NAME]" at bounding box center [490, 401] width 123 height 19
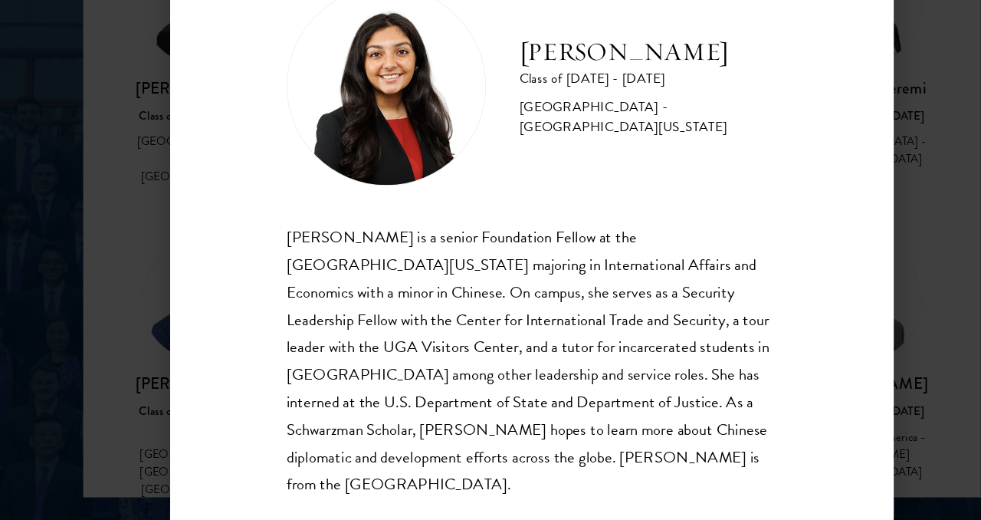
scroll to position [1943, 0]
click at [865, 296] on div "[PERSON_NAME] Class of [DATE] - [DATE] [GEOGRAPHIC_DATA] - [GEOGRAPHIC_DATA][US…" at bounding box center [490, 260] width 981 height 520
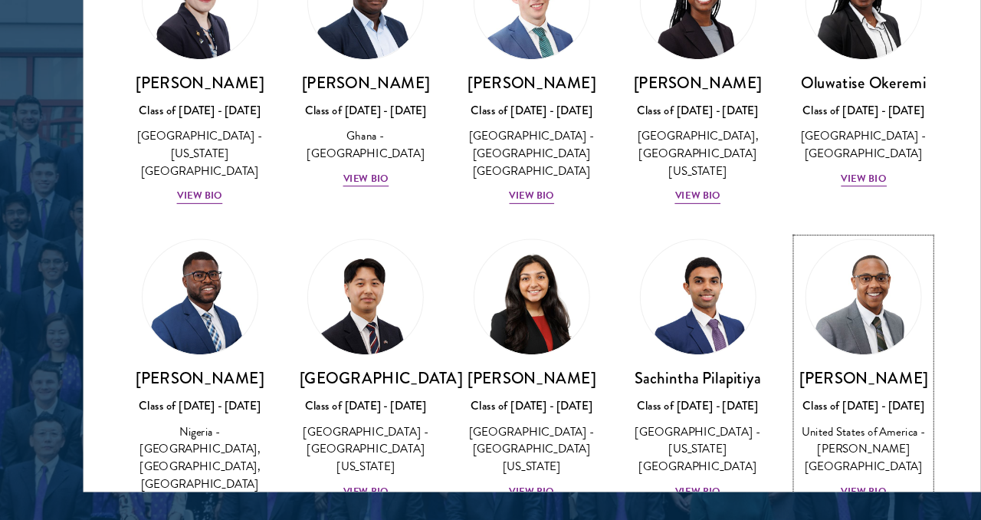
scroll to position [4818, 0]
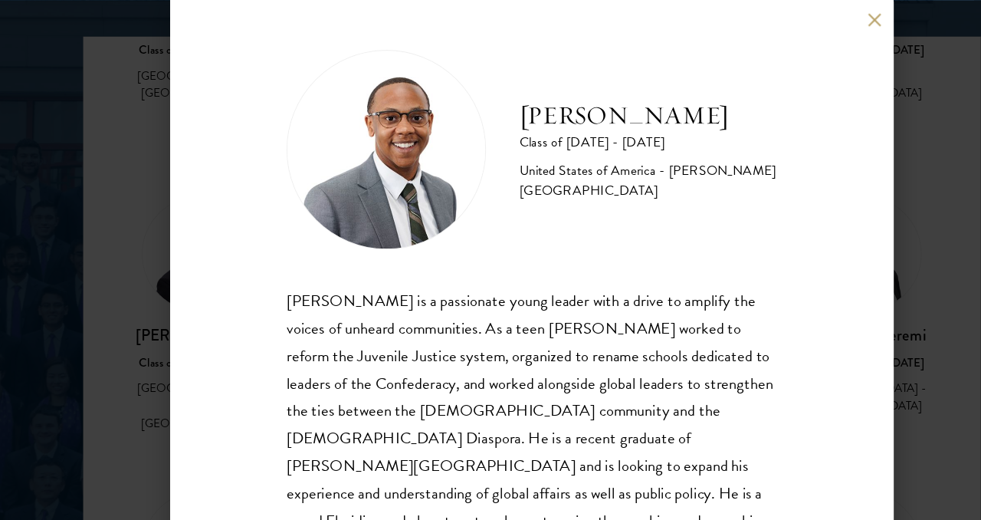
click at [802, 24] on button at bounding box center [805, 17] width 13 height 13
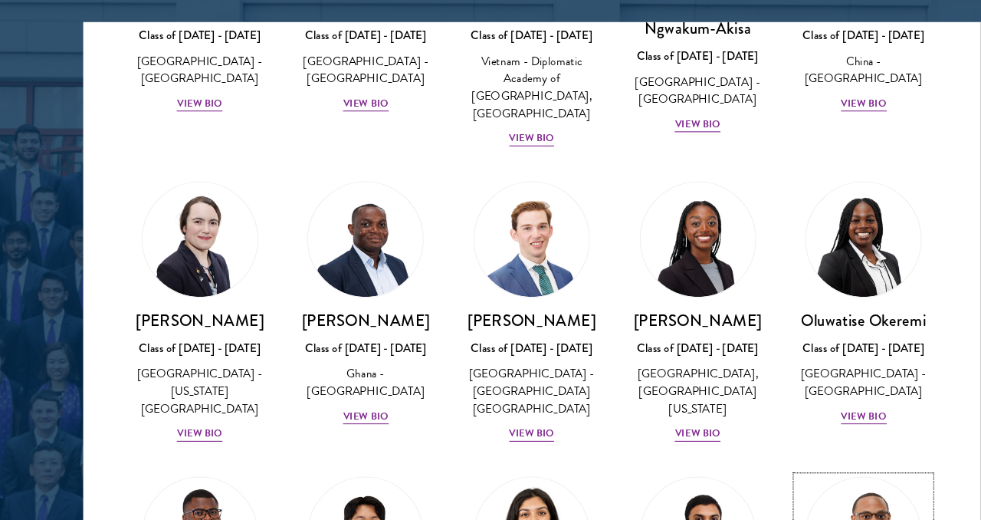
scroll to position [4753, 0]
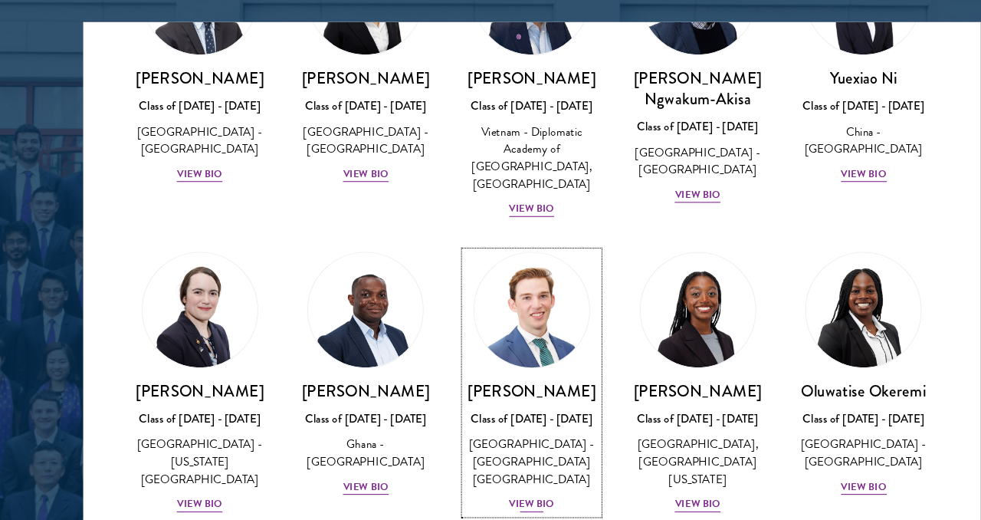
click at [511, 364] on div "[PERSON_NAME] Class of [DATE] - [DATE] [GEOGRAPHIC_DATA] - [GEOGRAPHIC_DATA] [G…" at bounding box center [490, 425] width 123 height 123
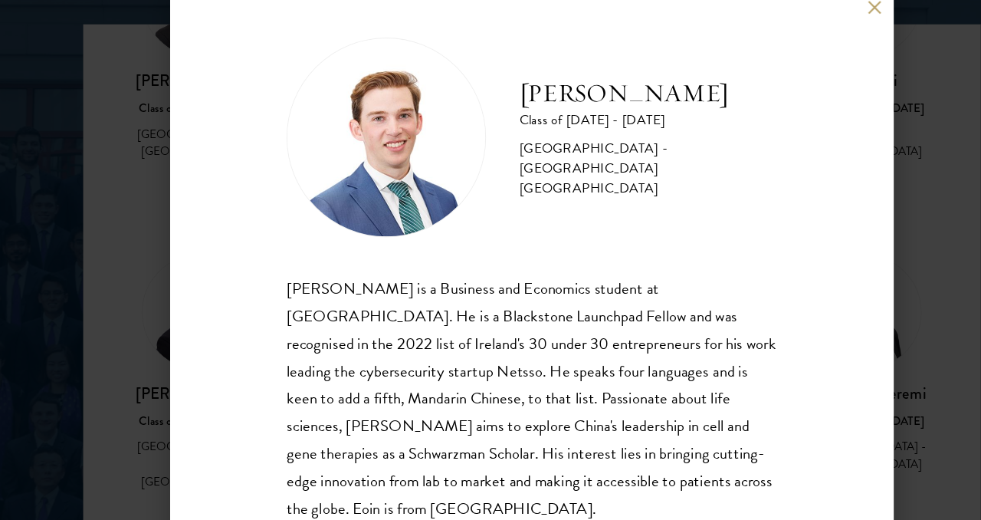
click at [858, 178] on div "[PERSON_NAME] Class of [DATE] - [DATE] [GEOGRAPHIC_DATA] - [GEOGRAPHIC_DATA] [G…" at bounding box center [490, 260] width 981 height 520
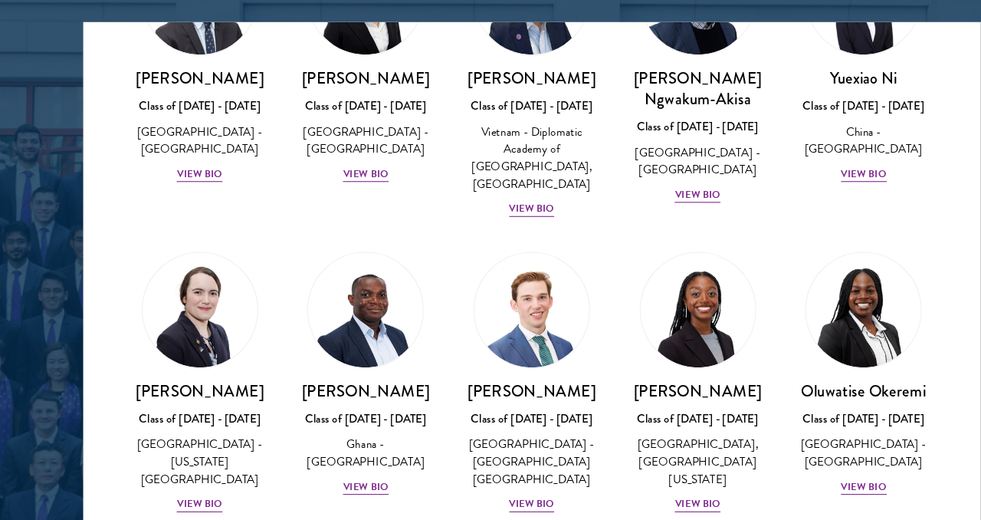
scroll to position [4818, 0]
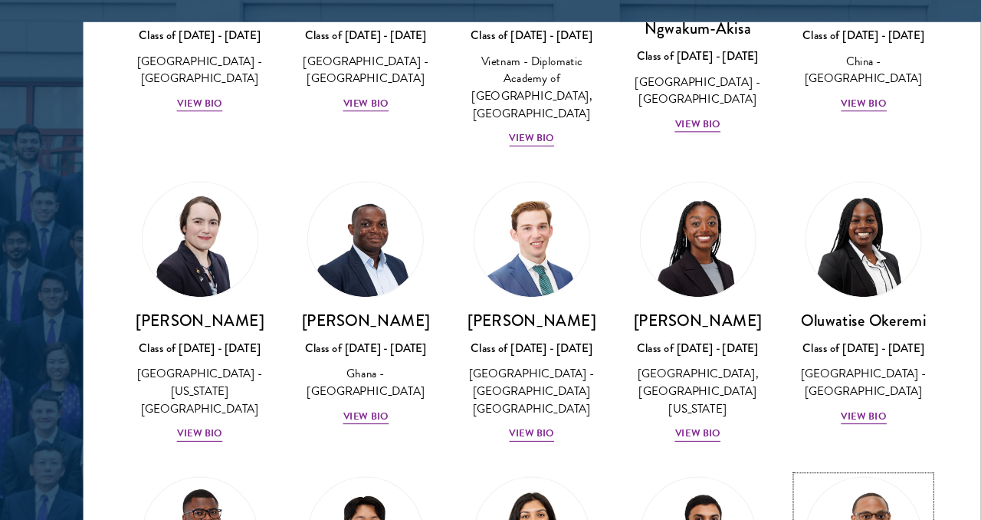
click at [804, 25] on div "Scholar Directory Congratulations and welcome to the Schwarzman Scholars Class …" at bounding box center [491, 103] width 828 height 779
click at [640, 237] on div "[PERSON_NAME] Class of [DATE] - [DATE] [GEOGRAPHIC_DATA] - [GEOGRAPHIC_DATA], […" at bounding box center [643, 301] width 153 height 272
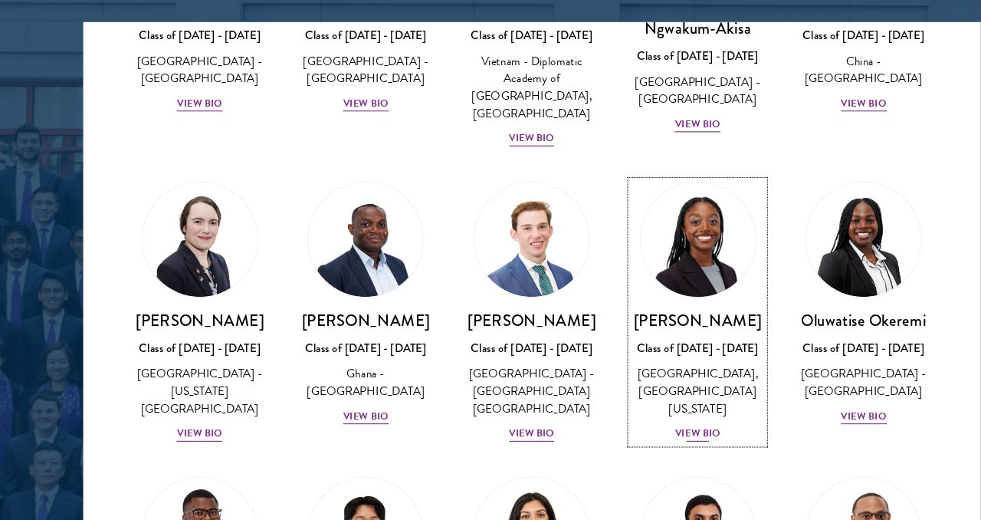
click at [647, 405] on div "View Bio" at bounding box center [643, 412] width 42 height 15
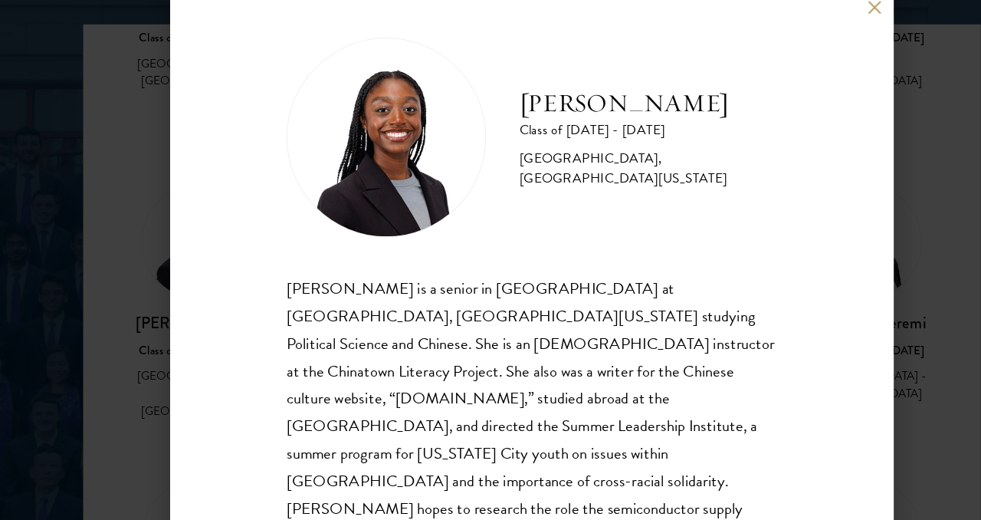
click at [809, 25] on div "[PERSON_NAME] Class of [DATE] - [DATE] [GEOGRAPHIC_DATA] - [GEOGRAPHIC_DATA], […" at bounding box center [490, 260] width 667 height 520
click at [807, 22] on button at bounding box center [805, 17] width 13 height 13
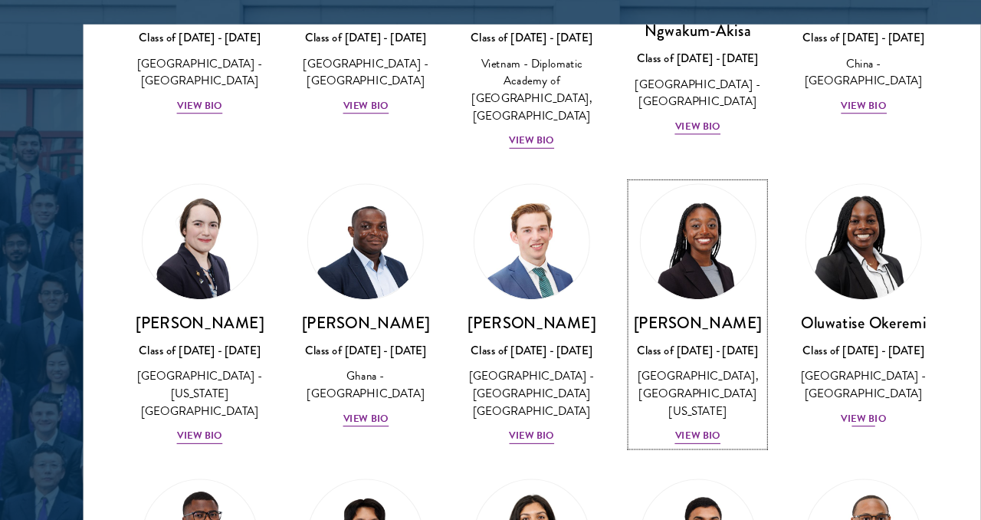
scroll to position [4760, 0]
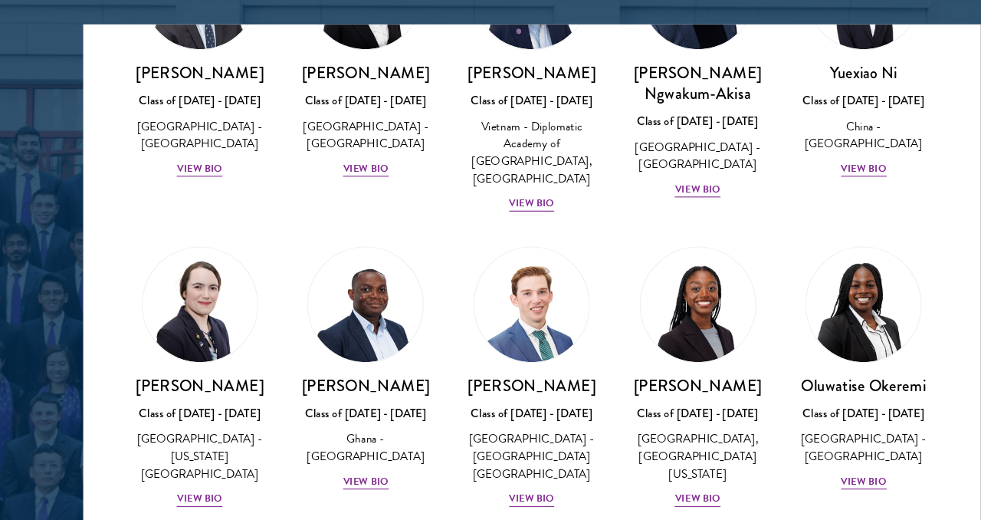
click at [796, 261] on div "Oluwatise Okeremi Class of [DATE] - [DATE] [GEOGRAPHIC_DATA] - [GEOGRAPHIC_DATA…" at bounding box center [796, 351] width 153 height 256
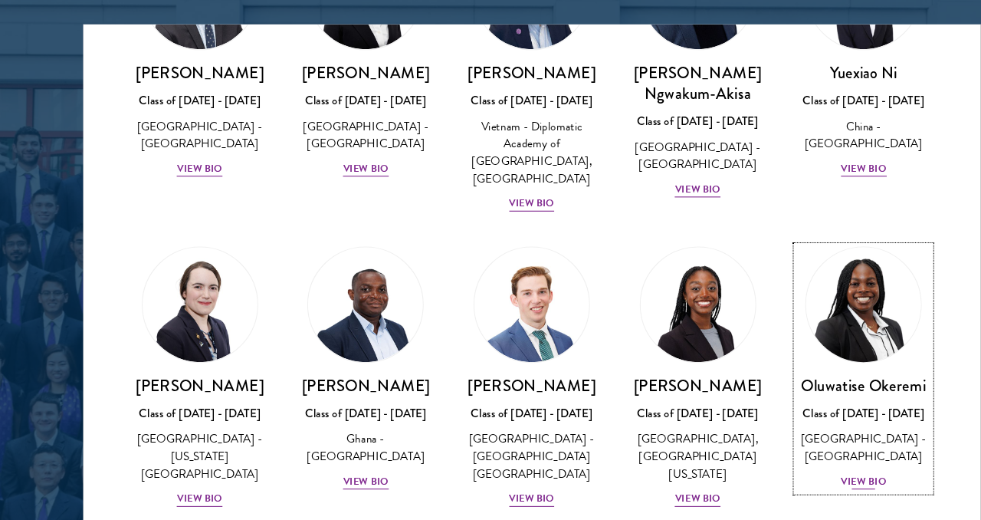
click at [787, 448] on div "View Bio" at bounding box center [797, 455] width 42 height 15
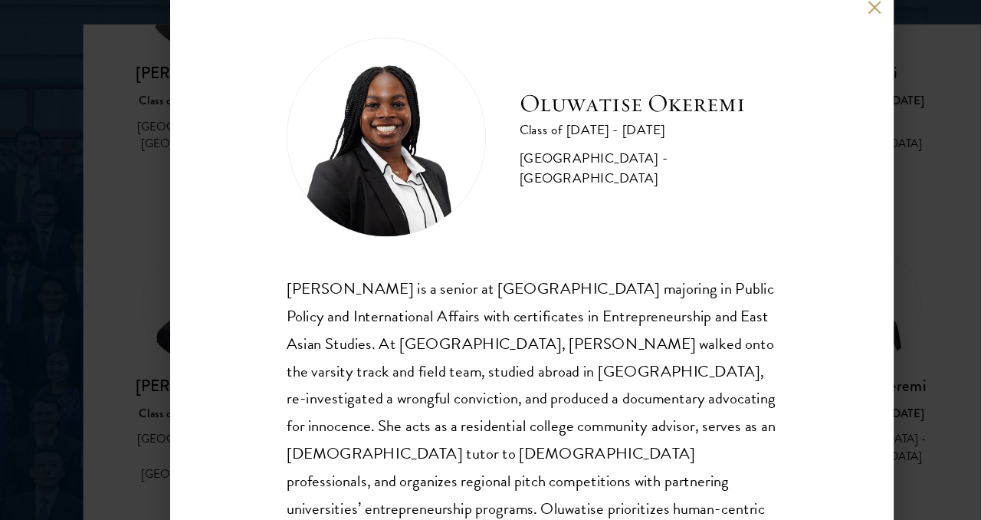
click at [803, 21] on button at bounding box center [805, 17] width 13 height 13
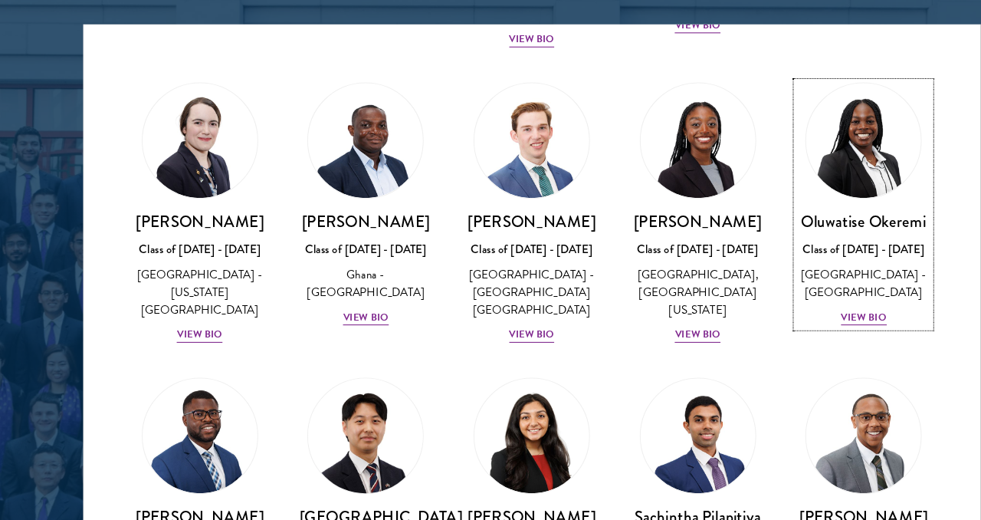
scroll to position [4928, 0]
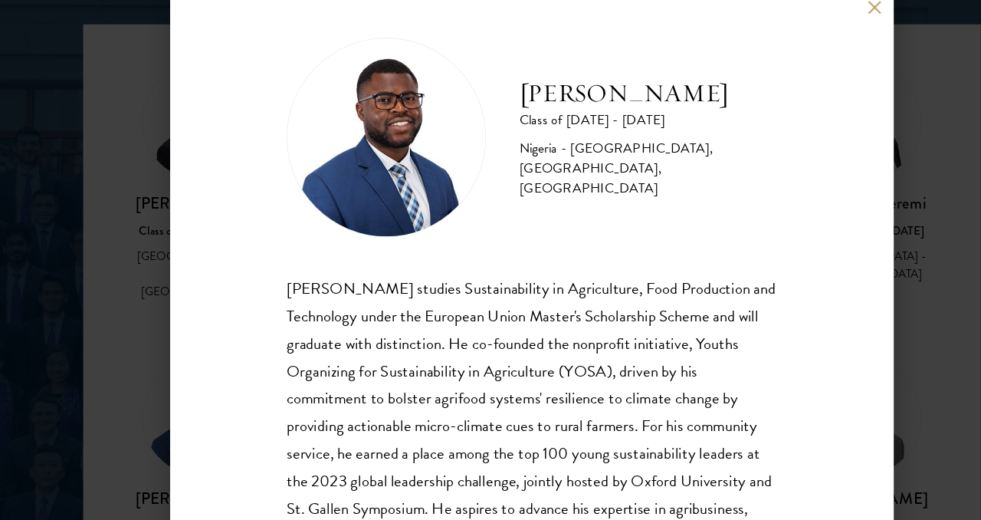
click at [806, 23] on button at bounding box center [805, 17] width 13 height 13
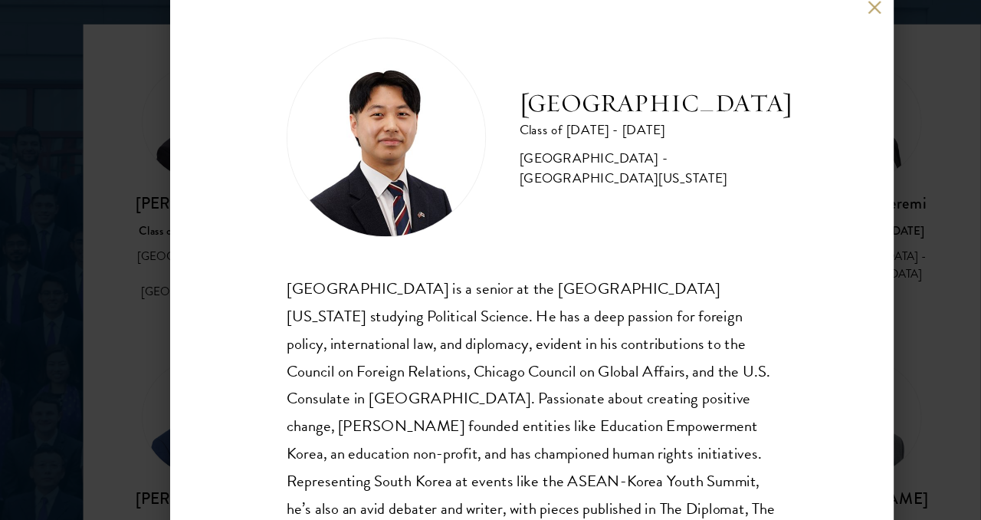
click at [802, 25] on div "[GEOGRAPHIC_DATA] Class of [DATE] - [DATE] [GEOGRAPHIC_DATA] - [GEOGRAPHIC_DATA…" at bounding box center [490, 260] width 667 height 520
click at [806, 20] on button at bounding box center [805, 17] width 13 height 13
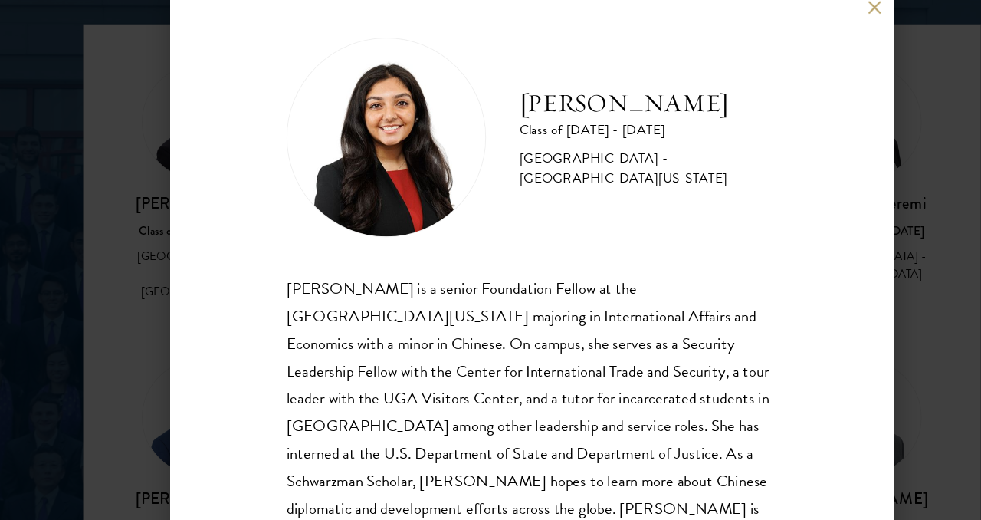
click at [809, 25] on div "[PERSON_NAME] Class of [DATE] - [DATE] [GEOGRAPHIC_DATA] - [GEOGRAPHIC_DATA][US…" at bounding box center [490, 260] width 667 height 520
click at [808, 22] on button at bounding box center [805, 17] width 13 height 13
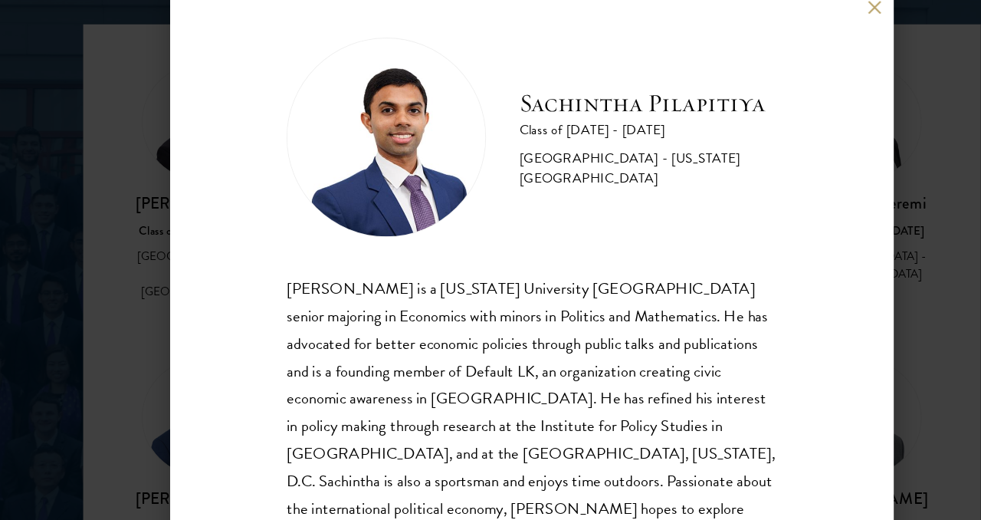
click at [802, 16] on button at bounding box center [805, 17] width 13 height 13
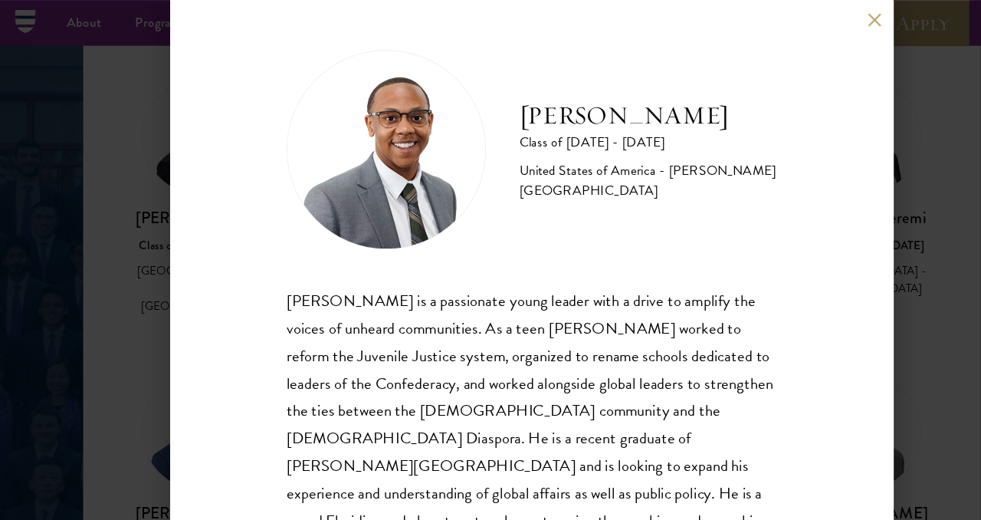
scroll to position [1848, 0]
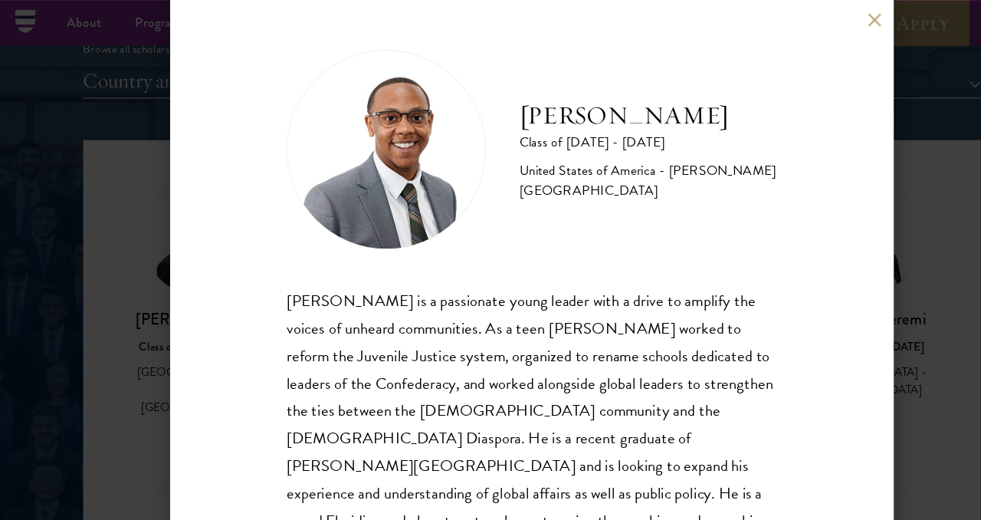
click at [805, 21] on button at bounding box center [805, 17] width 13 height 13
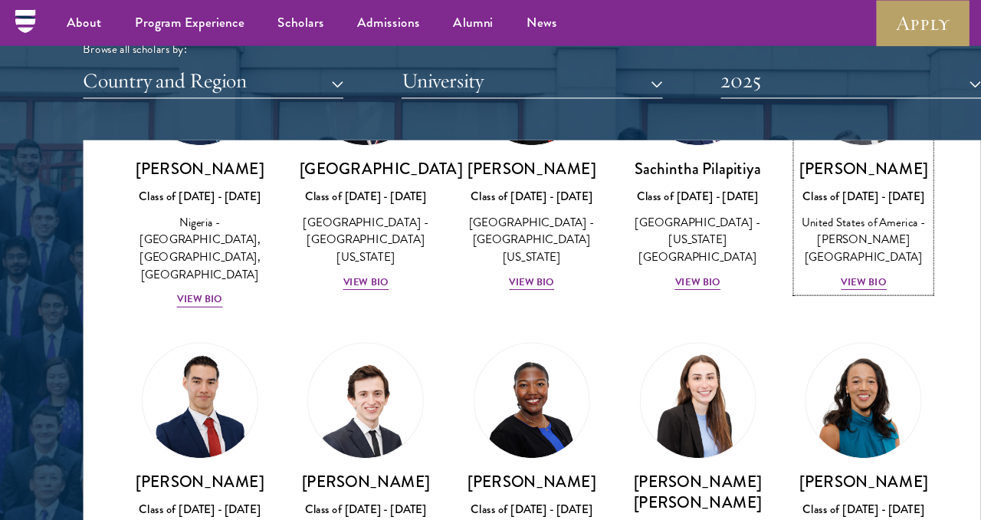
scroll to position [5341, 0]
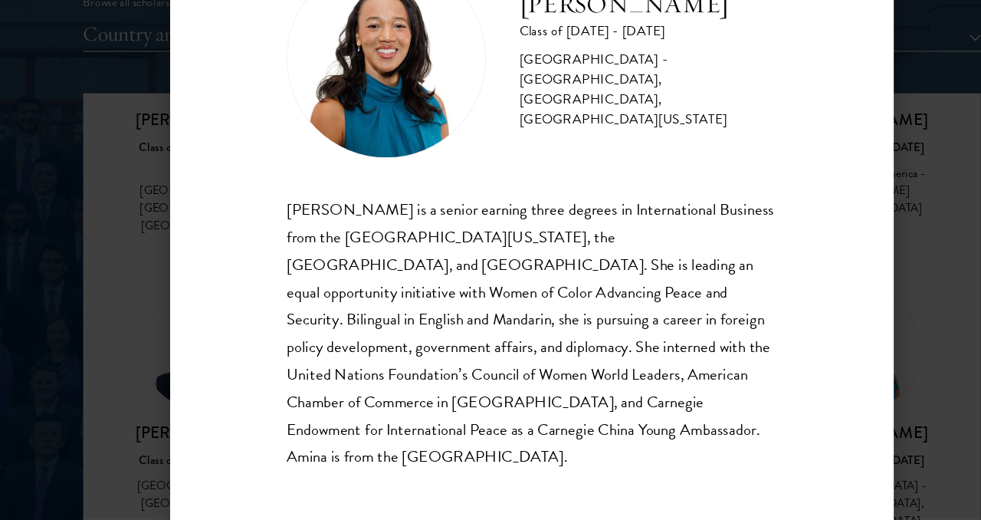
scroll to position [1870, 0]
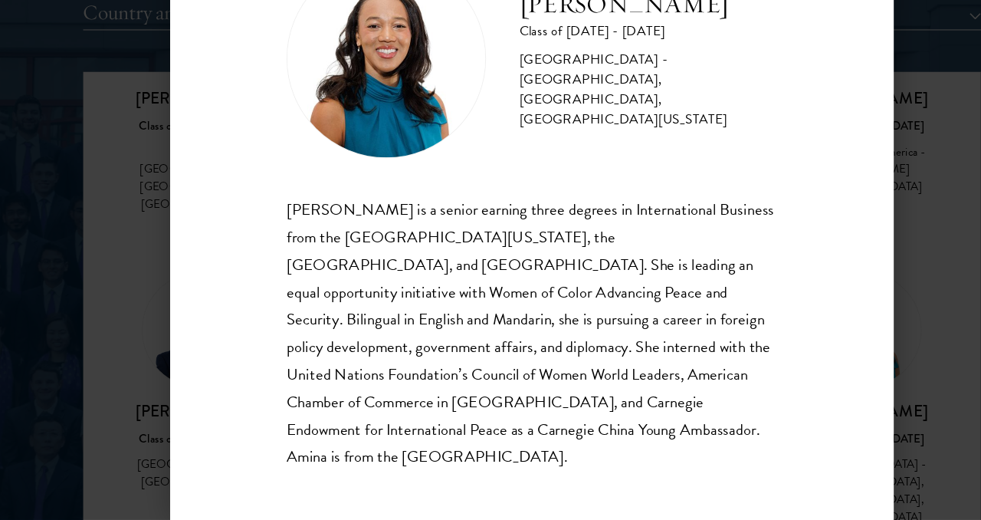
click at [868, 379] on div "[PERSON_NAME] Class of [DATE] - [DATE] [GEOGRAPHIC_DATA] - [GEOGRAPHIC_DATA], […" at bounding box center [490, 260] width 981 height 520
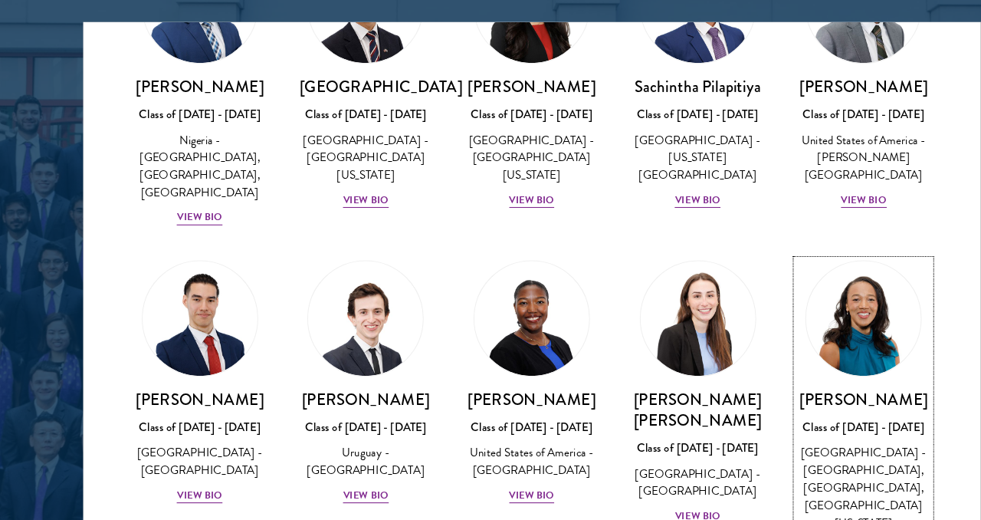
scroll to position [5368, 0]
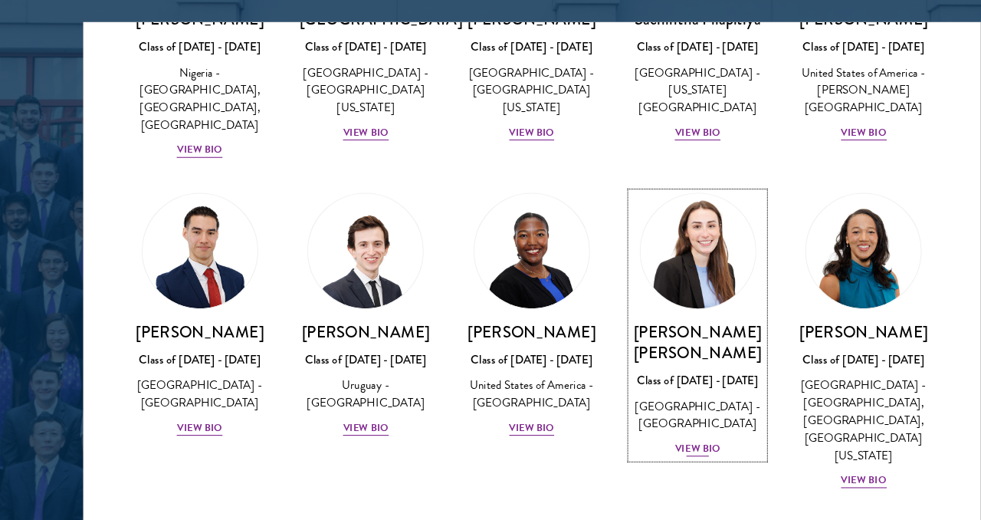
click at [642, 446] on div "View Bio" at bounding box center [643, 453] width 42 height 15
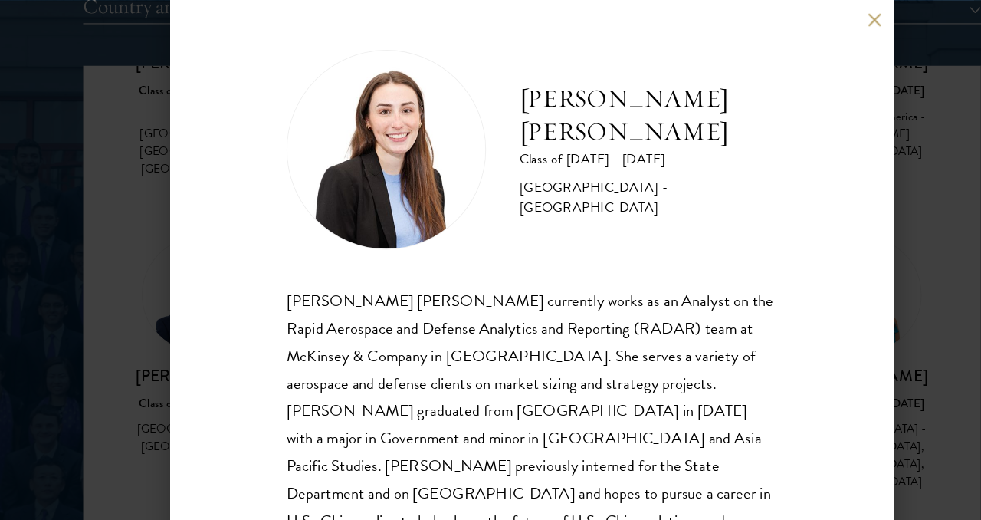
click at [805, 15] on button at bounding box center [805, 17] width 13 height 13
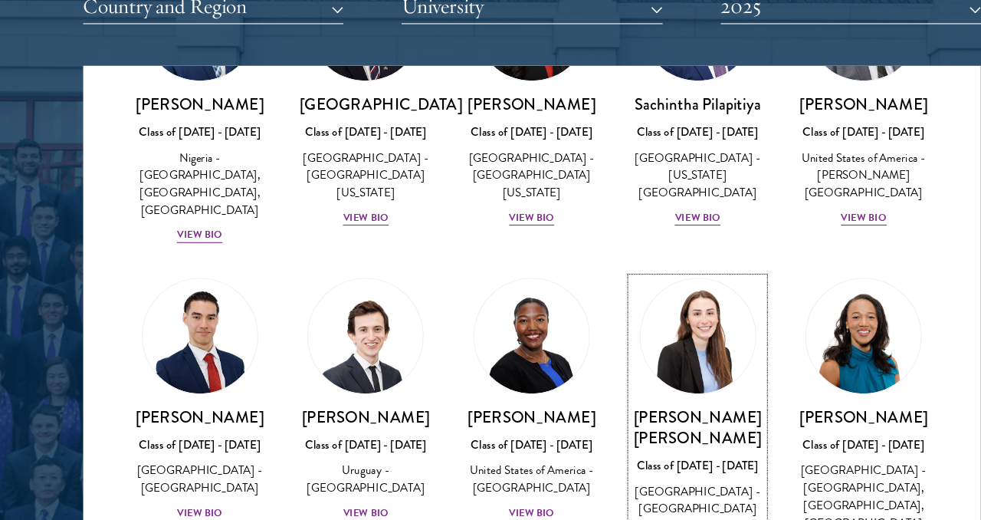
scroll to position [5319, 0]
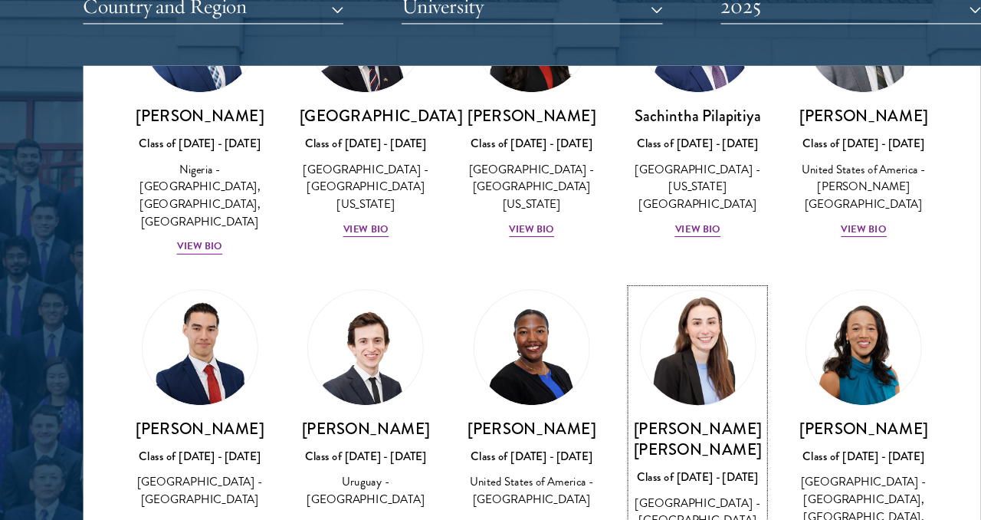
click at [653, 386] on div "[PERSON_NAME] [PERSON_NAME] Class of [DATE] - [DATE] [GEOGRAPHIC_DATA] - [GEOGR…" at bounding box center [643, 449] width 123 height 126
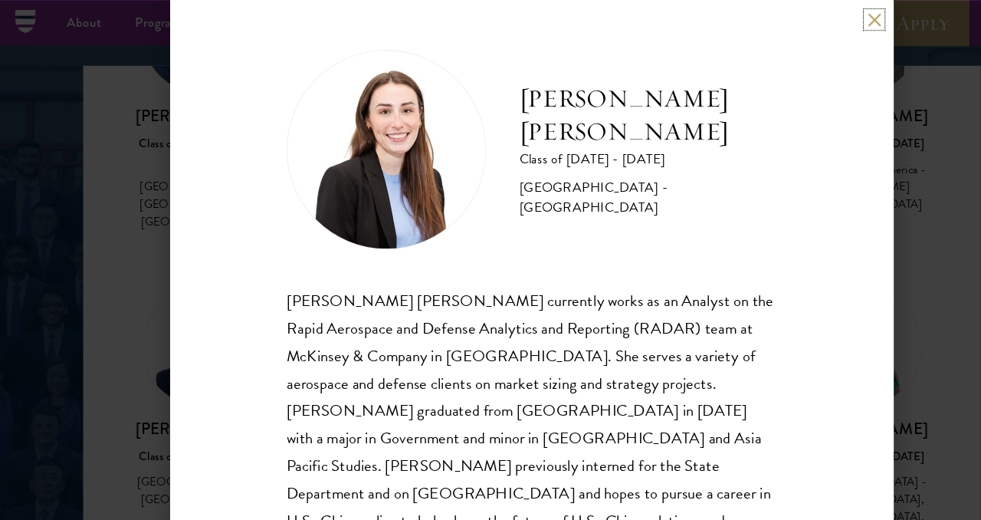
scroll to position [1842, 0]
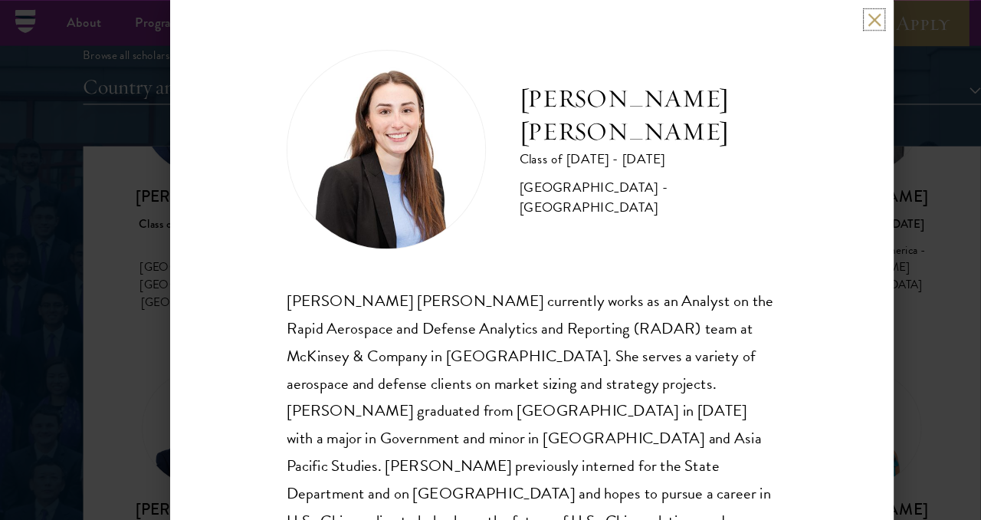
click at [904, 119] on div "[PERSON_NAME] [PERSON_NAME] Class of [DATE] - [DATE] [GEOGRAPHIC_DATA] - [GEOGR…" at bounding box center [490, 260] width 981 height 520
click at [803, 18] on button at bounding box center [805, 17] width 13 height 13
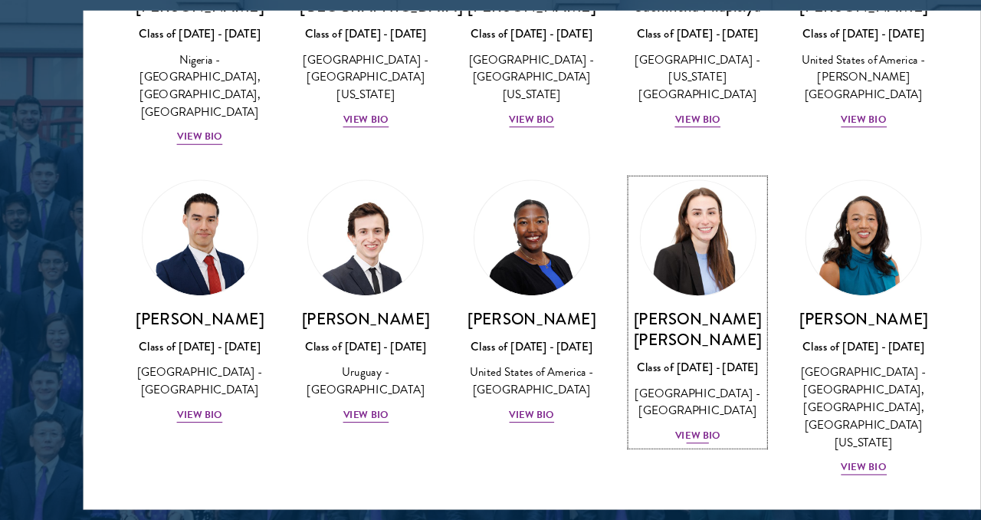
scroll to position [5461, 0]
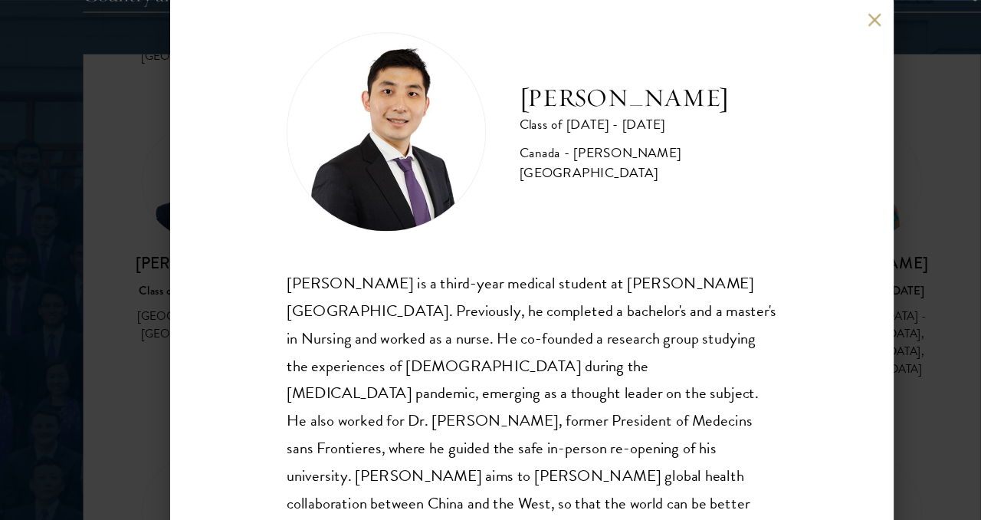
scroll to position [18, 0]
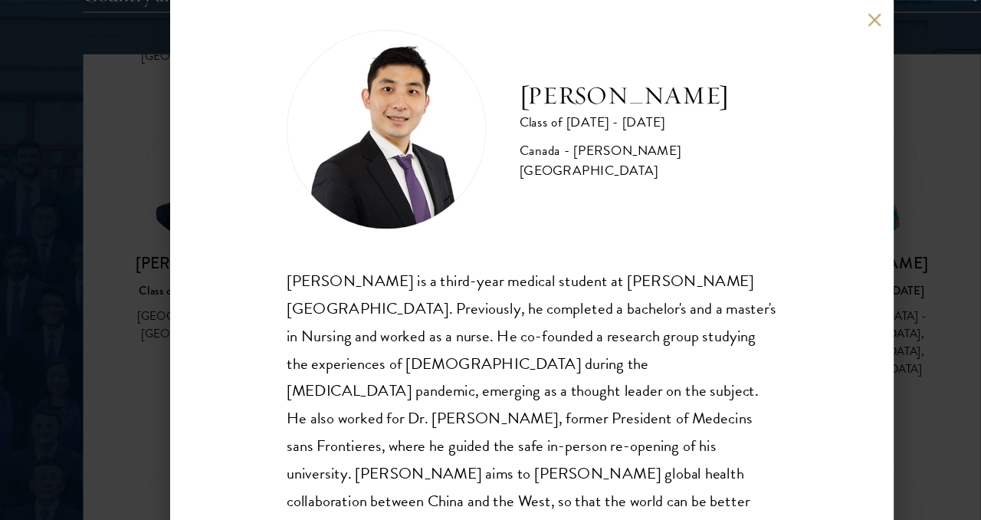
click at [834, 216] on div "[PERSON_NAME] Class of [DATE] - [DATE] [GEOGRAPHIC_DATA] - [PERSON_NAME][GEOGRA…" at bounding box center [490, 260] width 981 height 520
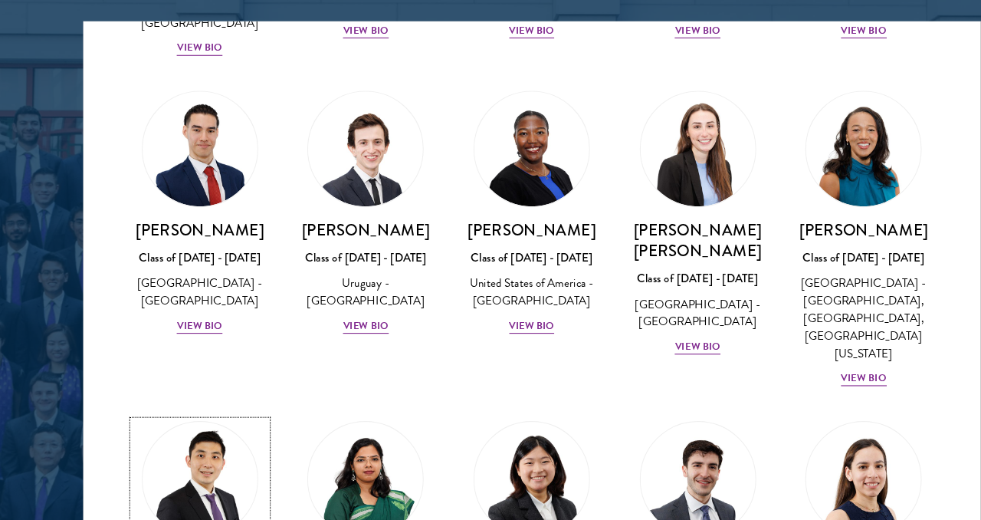
scroll to position [5398, 0]
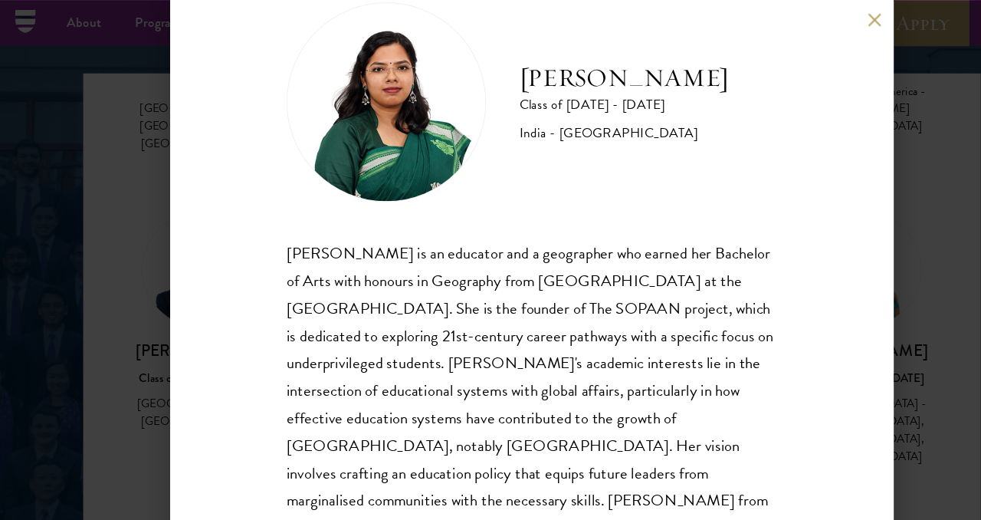
scroll to position [1908, 0]
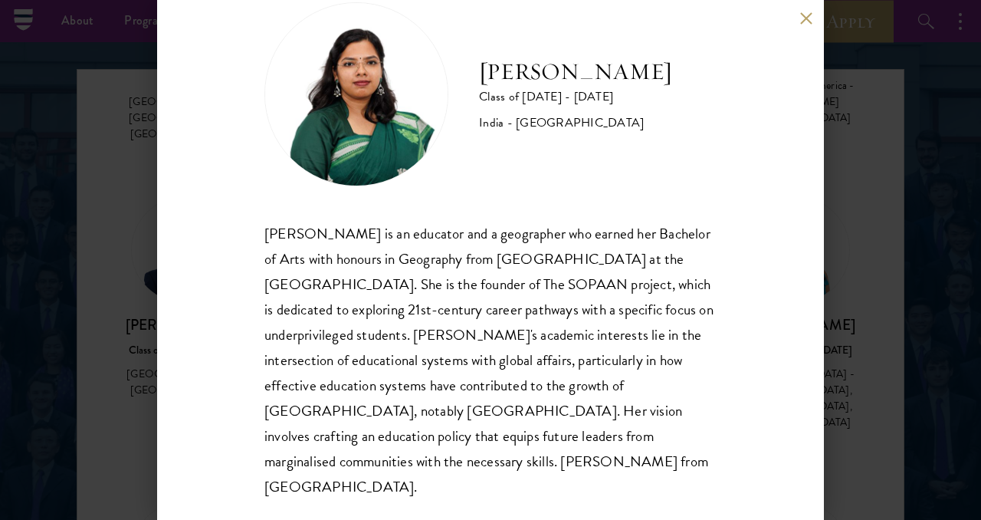
click at [835, 227] on div "[PERSON_NAME] Class of [DATE] - [DATE] [GEOGRAPHIC_DATA] - [GEOGRAPHIC_DATA] [P…" at bounding box center [490, 260] width 981 height 520
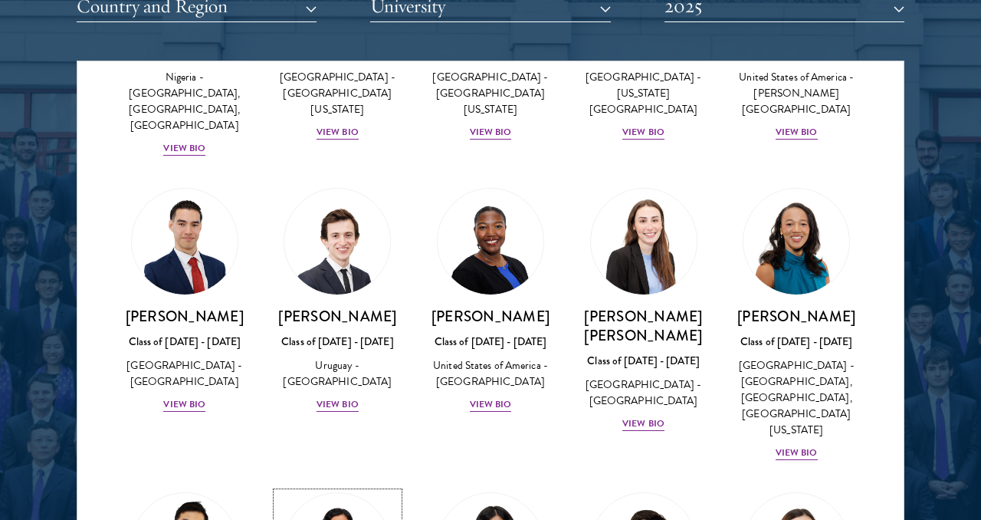
scroll to position [5451, 0]
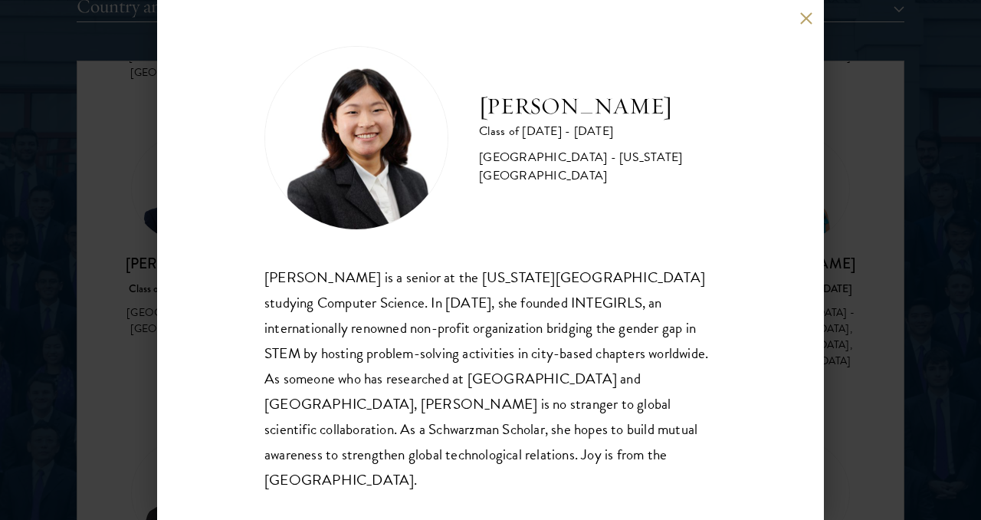
click at [805, 17] on button at bounding box center [805, 17] width 13 height 13
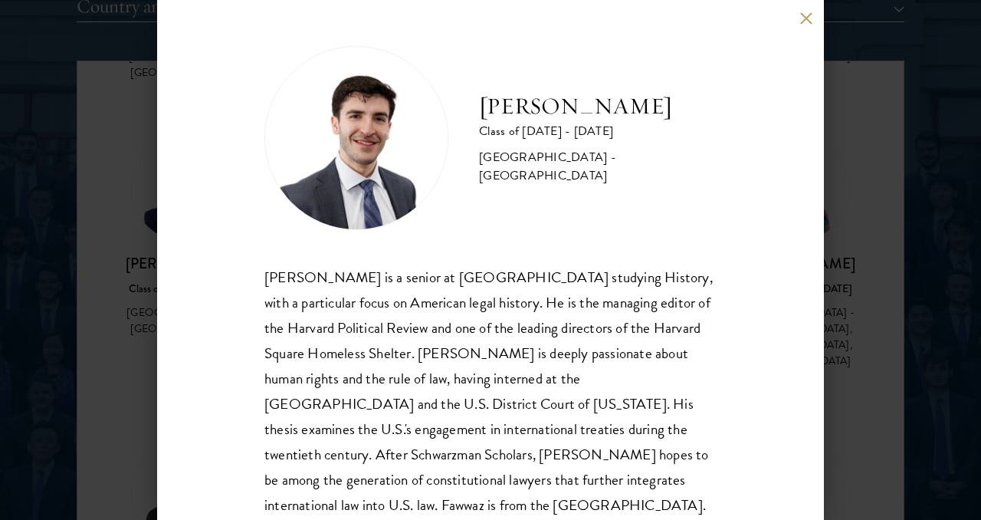
click at [805, 25] on div "[PERSON_NAME] Class of [DATE] - [DATE] [GEOGRAPHIC_DATA] - [GEOGRAPHIC_DATA] [P…" at bounding box center [490, 260] width 667 height 520
click at [809, 23] on button at bounding box center [805, 17] width 13 height 13
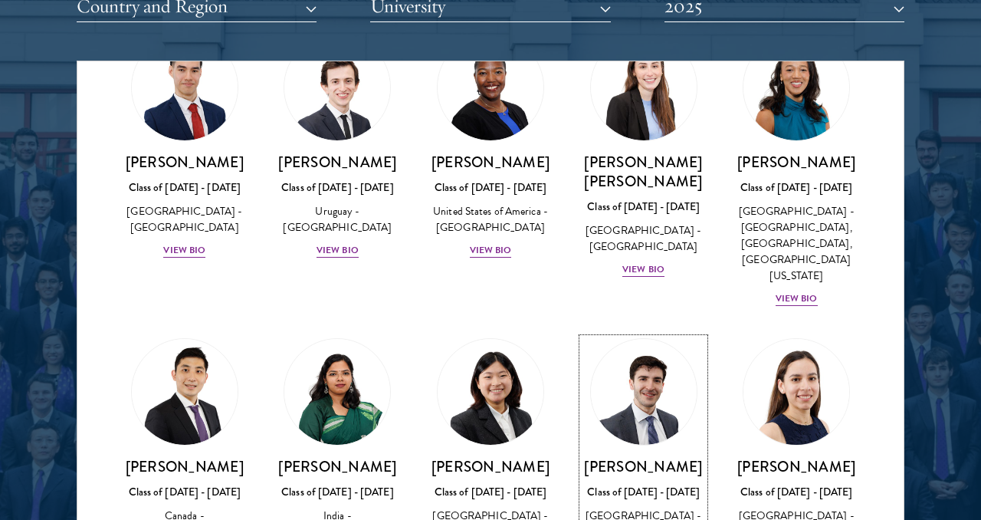
scroll to position [5555, 0]
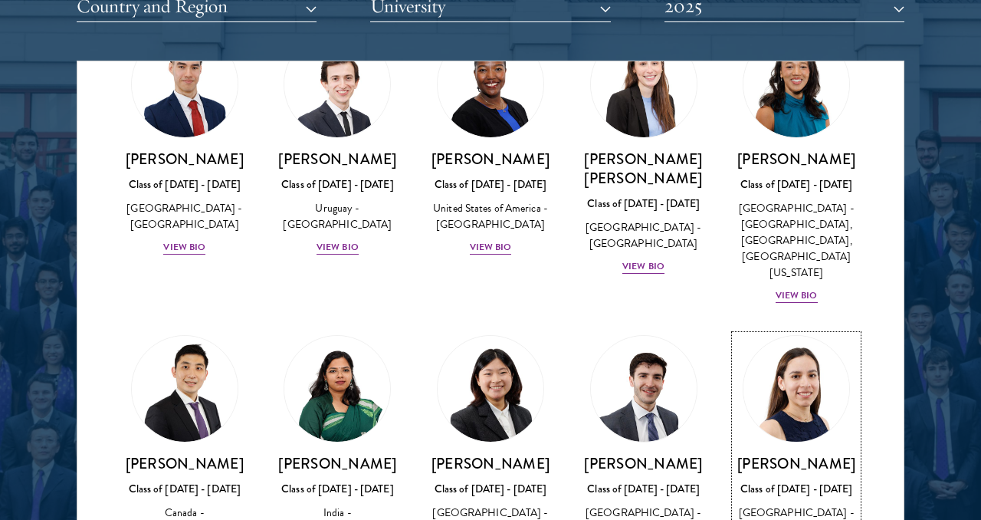
click at [802, 481] on div "Class of [DATE] - [DATE]" at bounding box center [796, 489] width 123 height 16
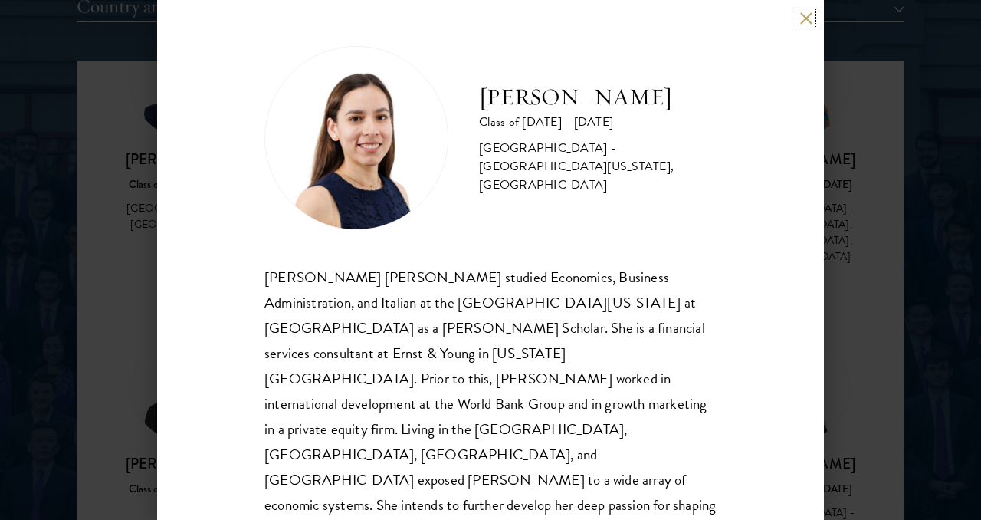
click at [803, 23] on button at bounding box center [805, 17] width 13 height 13
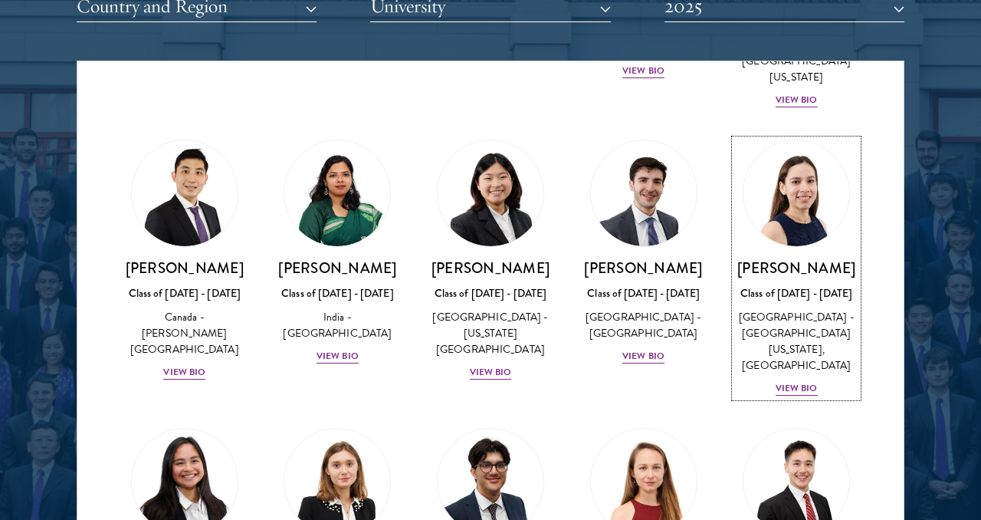
scroll to position [5754, 0]
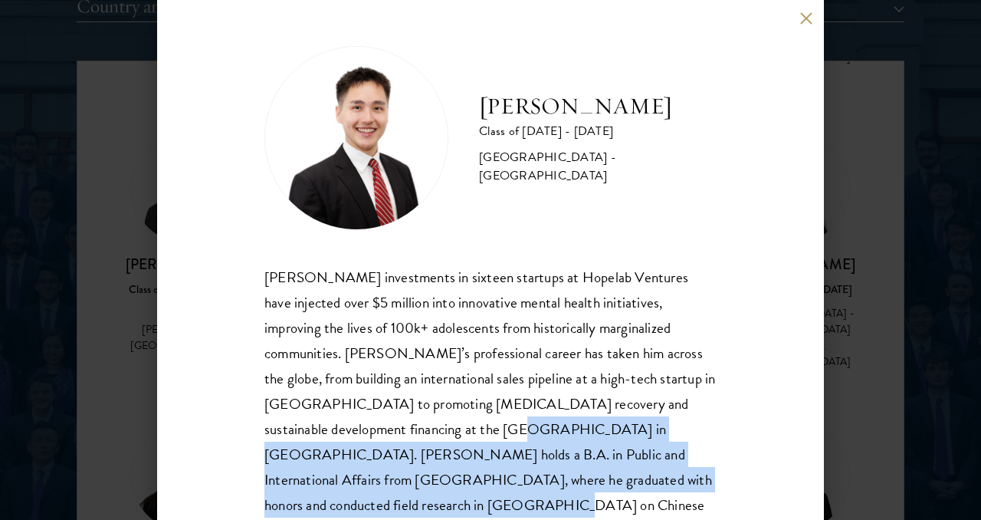
drag, startPoint x: 659, startPoint y: 481, endPoint x: 375, endPoint y: 438, distance: 287.7
click at [375, 438] on div "[PERSON_NAME] investments in sixteen startups at Hopelab Ventures have injected…" at bounding box center [490, 416] width 452 height 304
copy div "[PERSON_NAME] holds a B.A. in Public and International Affairs from [GEOGRAPHIC…"
click at [800, 21] on button at bounding box center [805, 17] width 13 height 13
